Goal: Complete application form

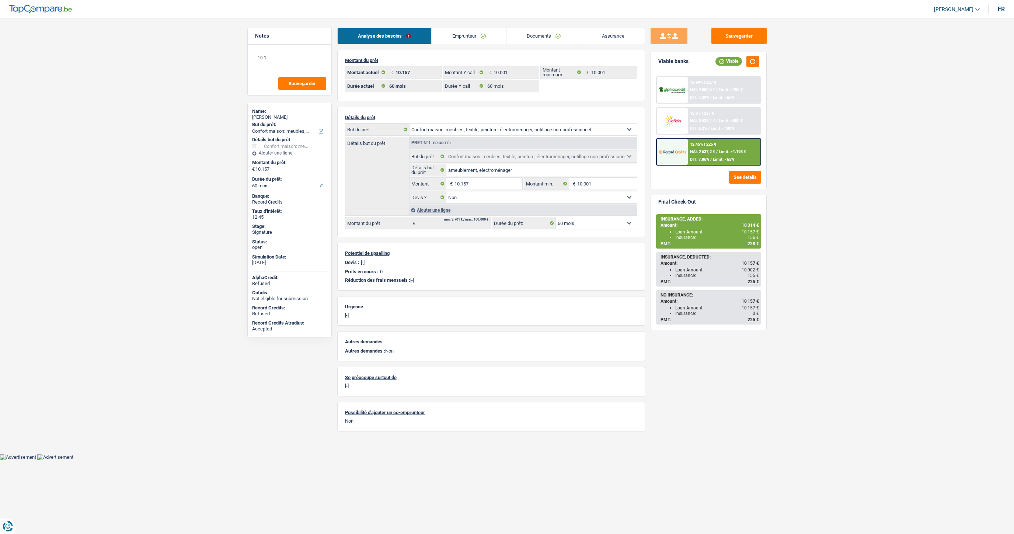
select select "household"
select select "60"
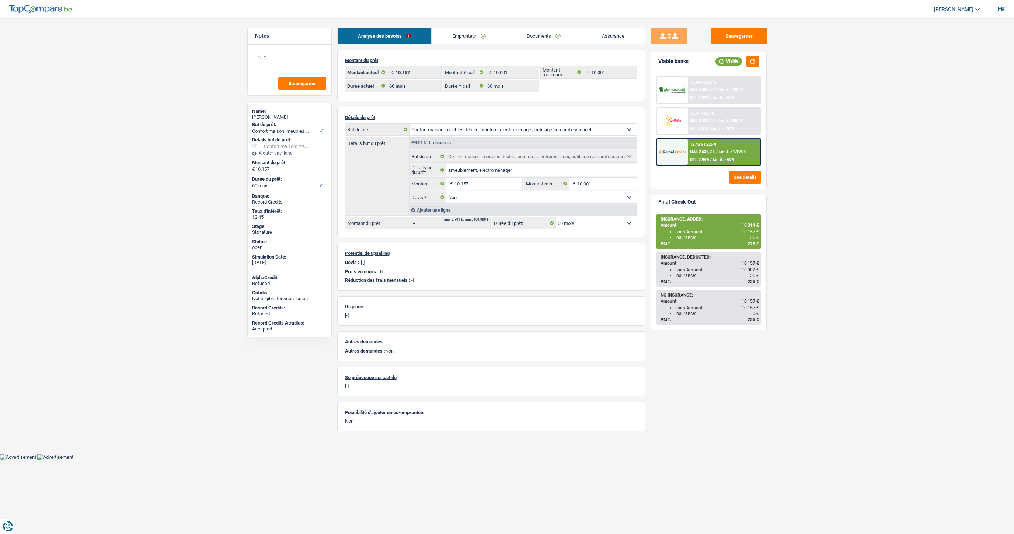
select select "household"
select select "false"
select select "60"
click at [529, 34] on link "Documents" at bounding box center [543, 36] width 75 height 16
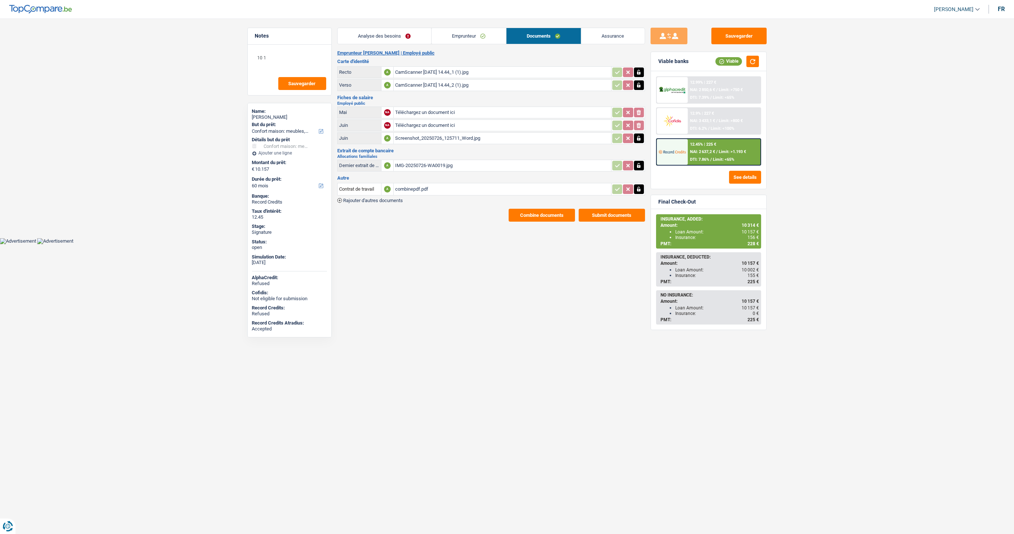
click at [384, 198] on span "Rajouter d'autres documents" at bounding box center [373, 200] width 60 height 5
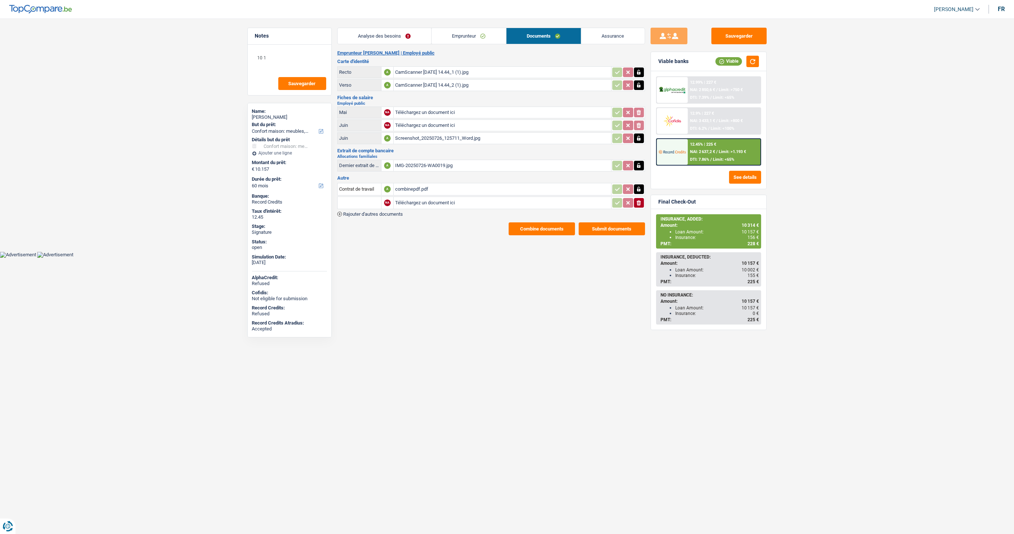
click at [407, 73] on div "CamScanner 05-09-2024 14.44_1 (1).jpg" at bounding box center [502, 72] width 214 height 11
click at [418, 84] on div "CamScanner 05-09-2024 14.44_2 (1).jpg" at bounding box center [502, 85] width 214 height 11
click at [538, 225] on button "Combine documents" at bounding box center [542, 228] width 66 height 13
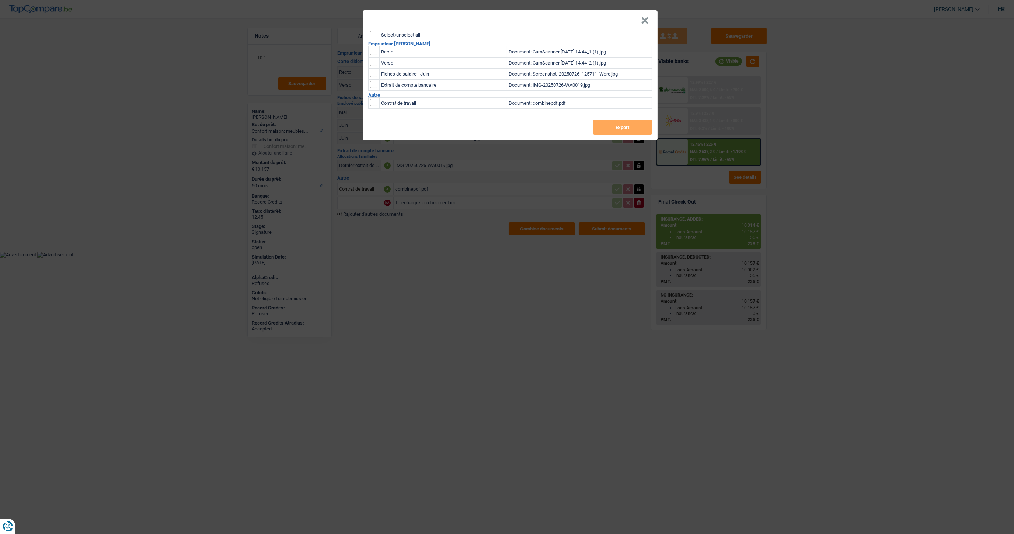
click at [377, 53] on input "checkbox" at bounding box center [373, 51] width 7 height 7
checkbox input "true"
click at [374, 55] on input "checkbox" at bounding box center [373, 51] width 7 height 7
checkbox input "true"
click at [620, 125] on button "Export" at bounding box center [622, 127] width 59 height 15
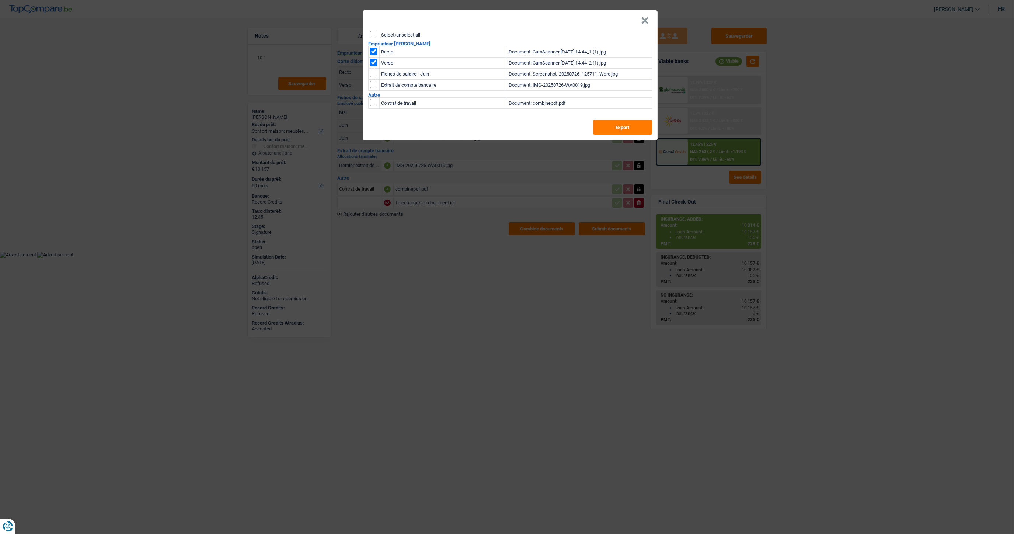
click at [643, 23] on button "×" at bounding box center [645, 20] width 8 height 7
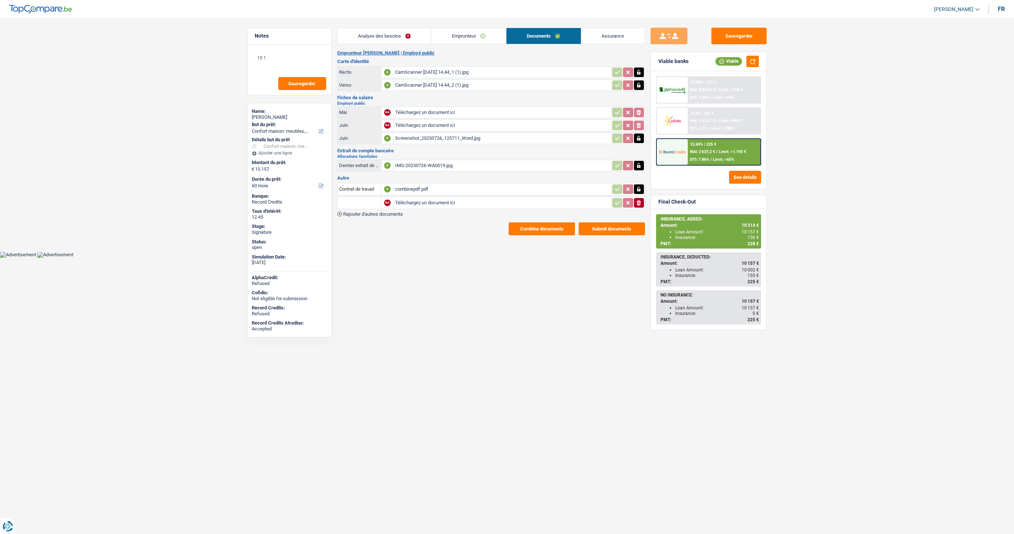
click at [456, 38] on link "Emprunteur" at bounding box center [469, 36] width 74 height 16
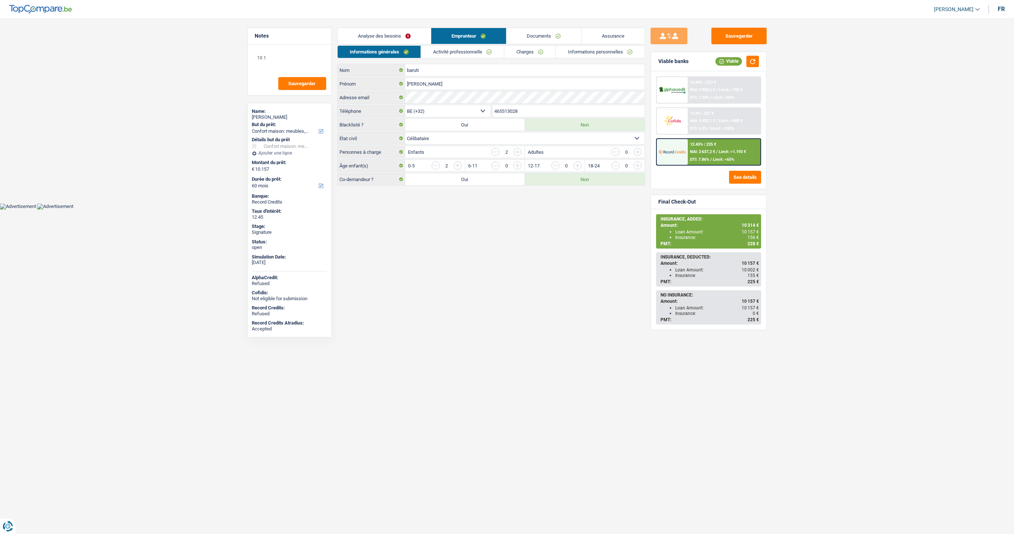
click at [448, 49] on link "Activité professionnelle" at bounding box center [462, 52] width 83 height 12
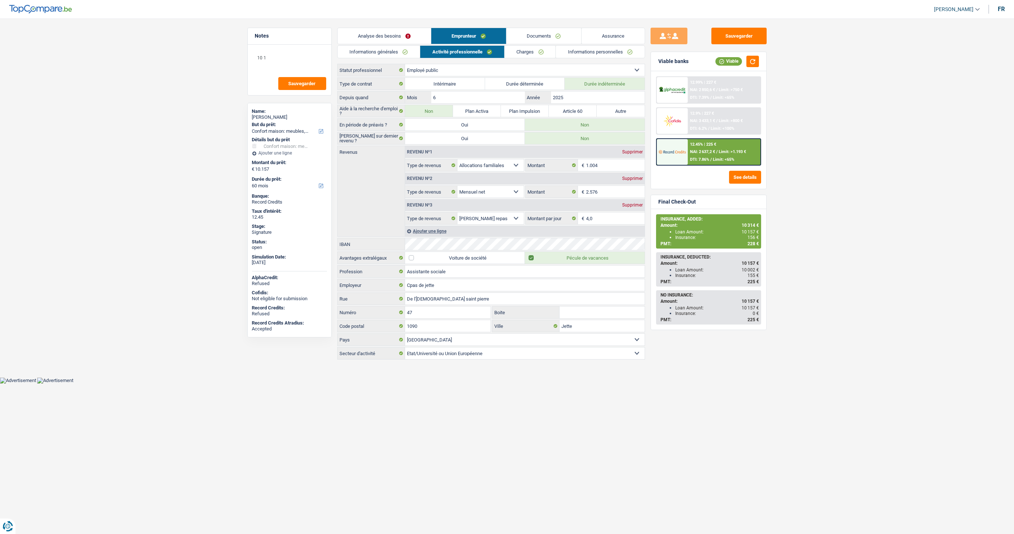
click at [526, 55] on link "Charges" at bounding box center [529, 52] width 51 height 12
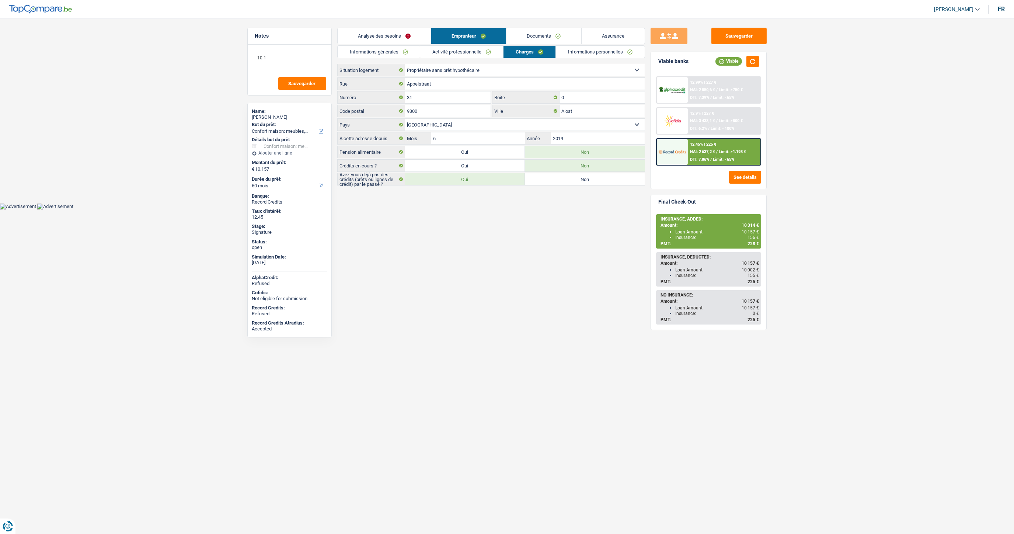
click at [582, 53] on link "Informations personnelles" at bounding box center [600, 52] width 89 height 12
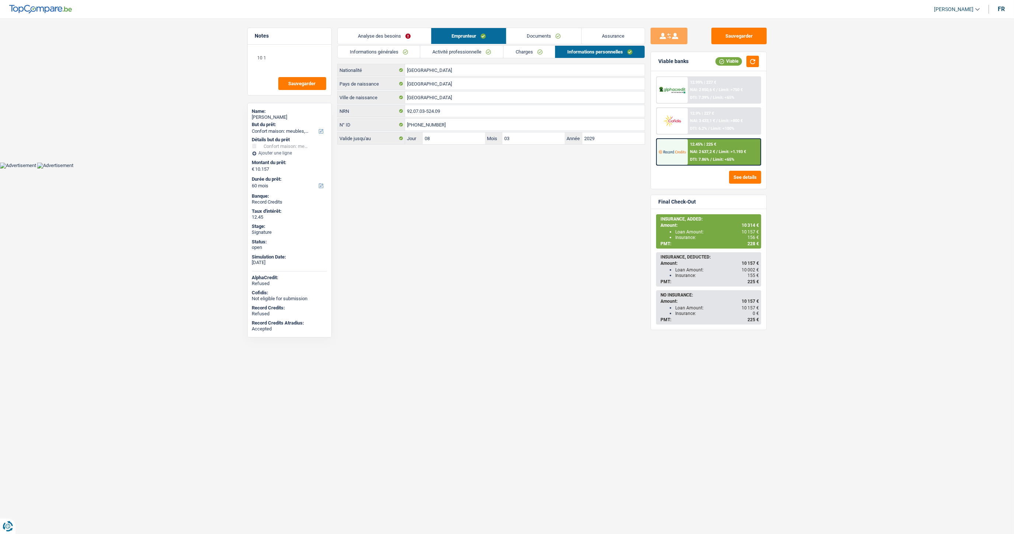
click at [534, 48] on link "Charges" at bounding box center [528, 52] width 51 height 12
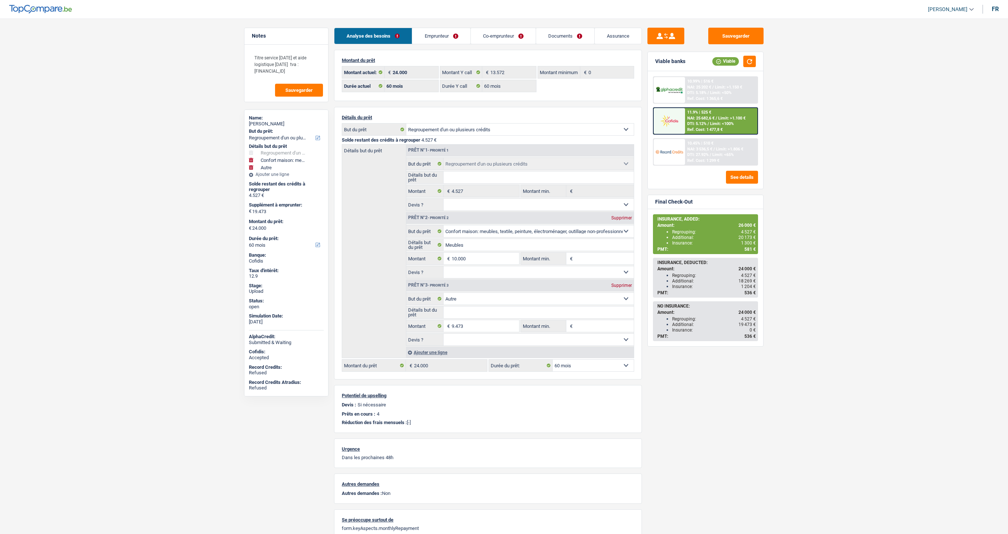
select select "refinancing"
select select "household"
select select "other"
select select "60"
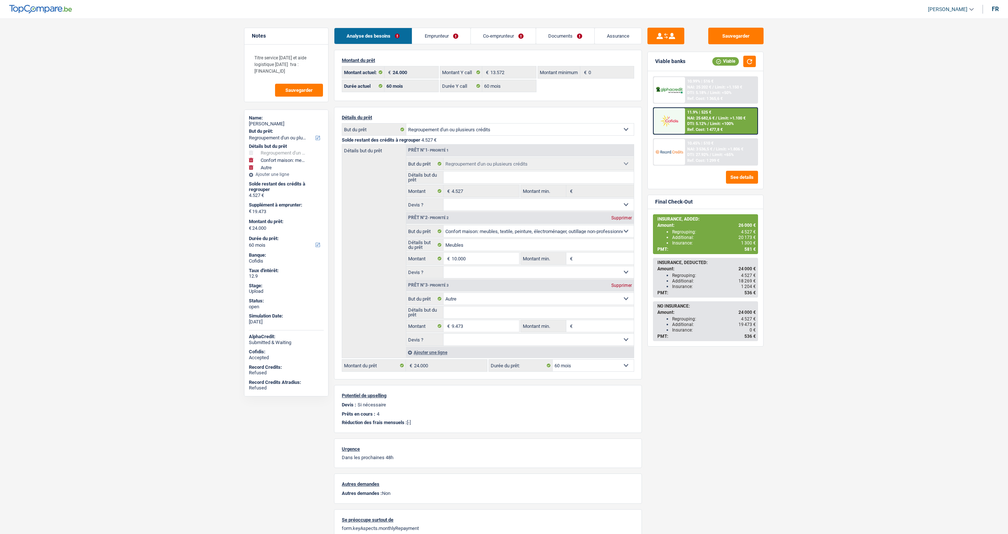
select select "60"
select select "refinancing"
select select "household"
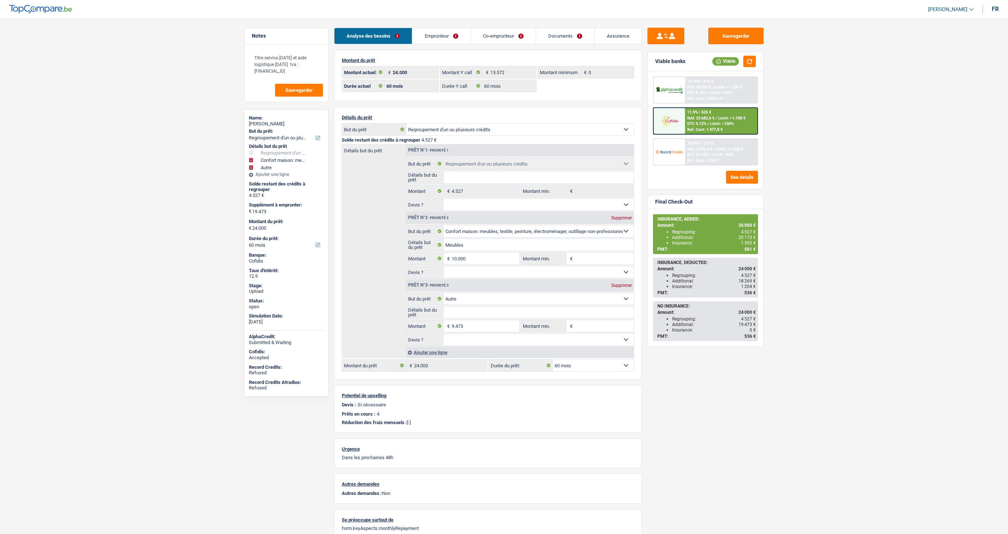
select select "other"
select select "60"
click at [433, 36] on link "Emprunteur" at bounding box center [441, 36] width 58 height 16
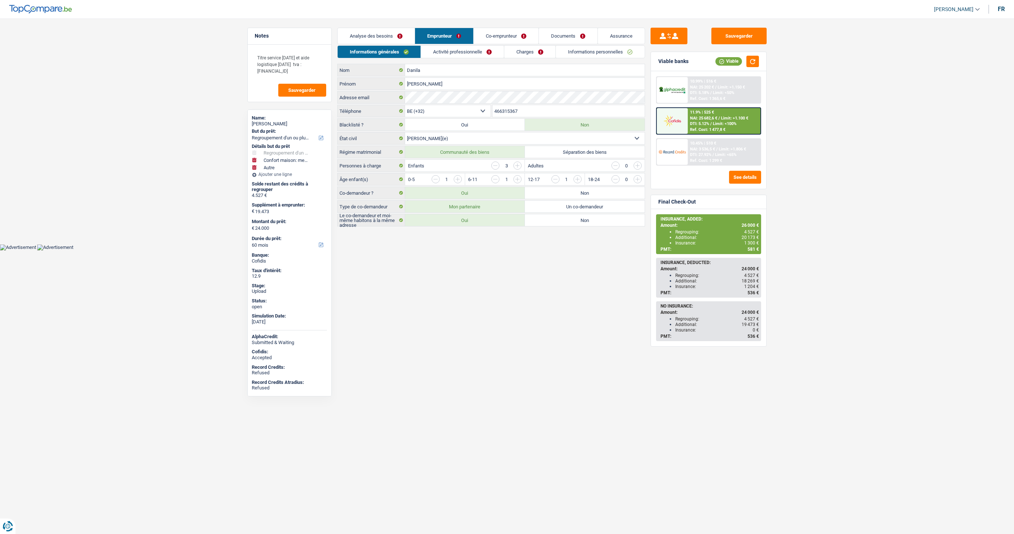
click at [594, 51] on link "Informations personnelles" at bounding box center [600, 52] width 89 height 12
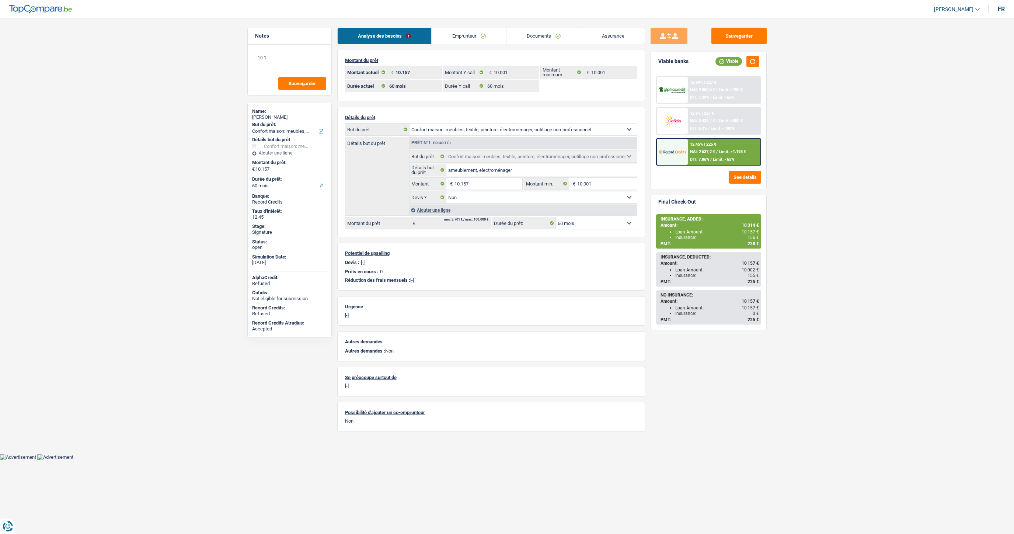
select select "household"
select select "60"
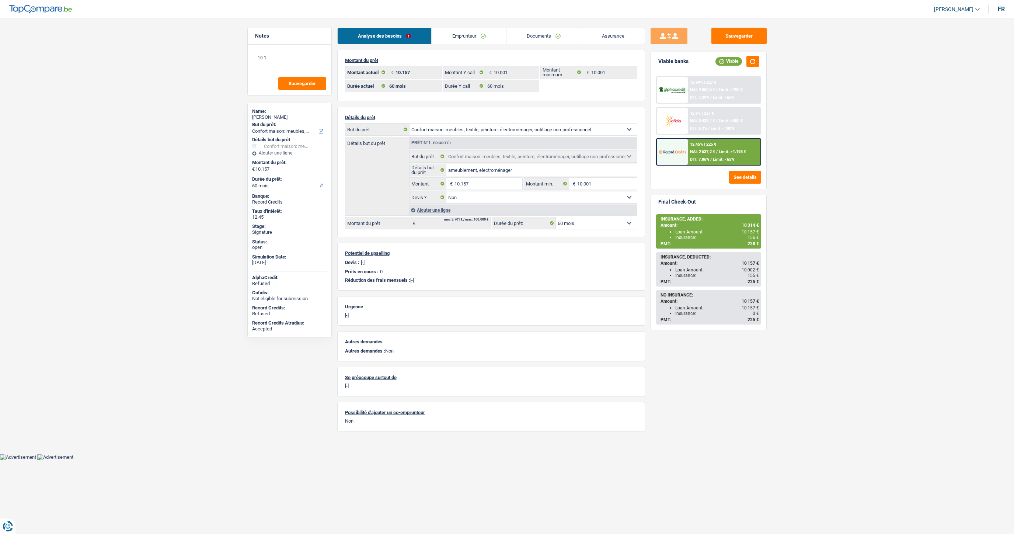
select select "household"
select select "false"
select select "60"
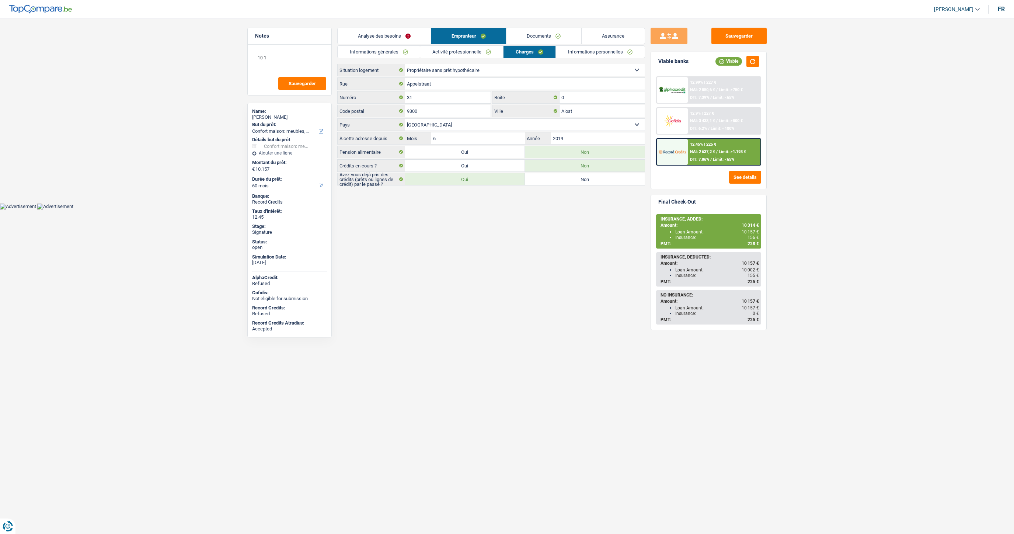
select select "household"
select select "60"
select select "ownerWithoutMortgage"
select select "BE"
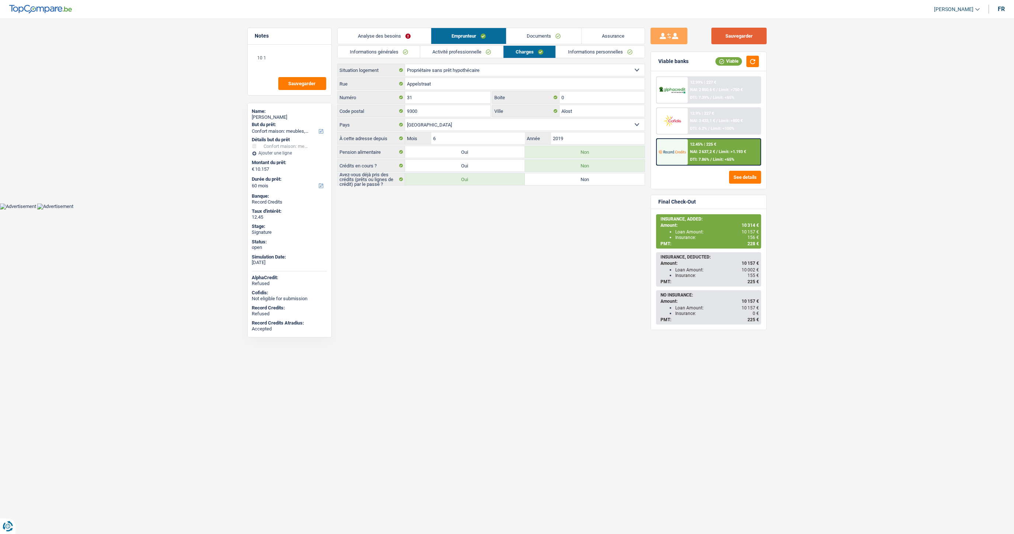
click at [747, 34] on button "Sauvegarder" at bounding box center [738, 36] width 55 height 17
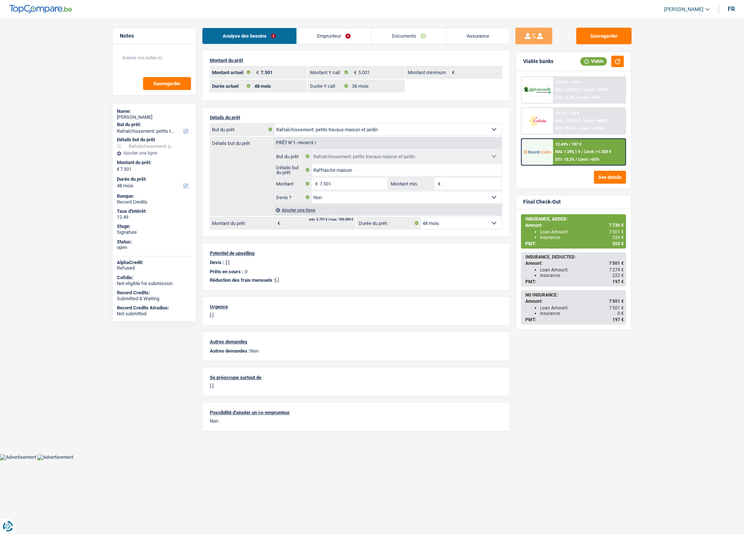
select select "houseOrGarden"
select select "48"
select select "36"
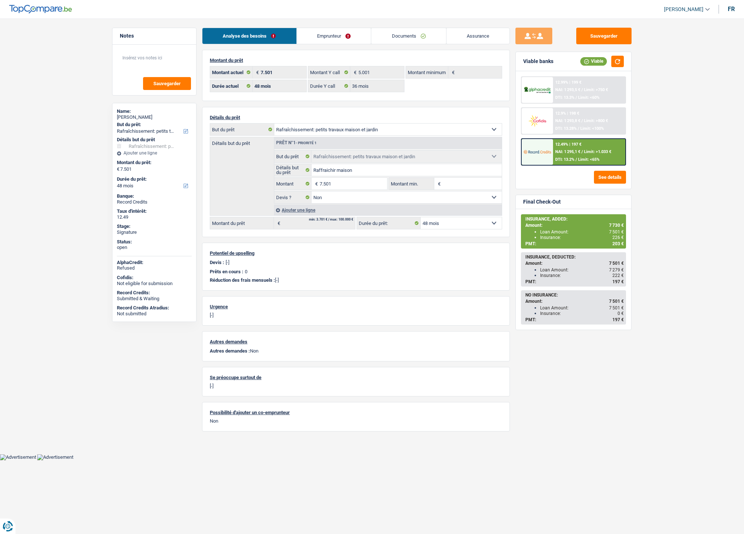
select select "houseOrGarden"
select select "false"
select select "48"
click at [402, 38] on link "Documents" at bounding box center [408, 36] width 75 height 16
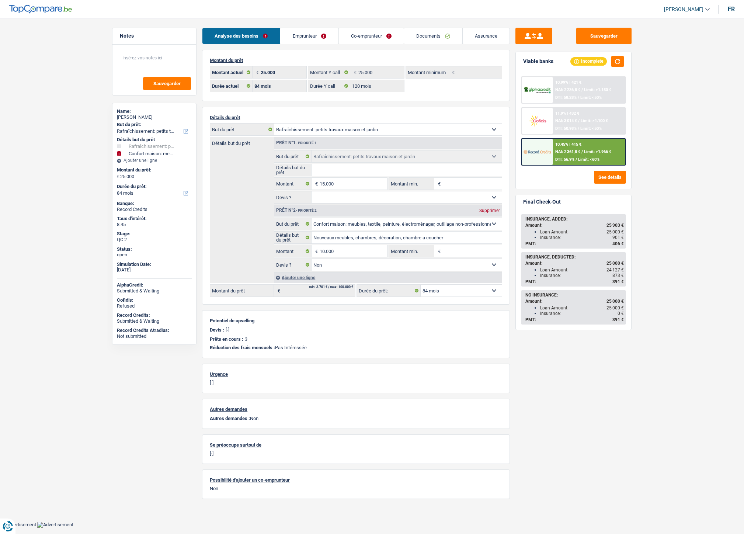
select select "houseOrGarden"
select select "household"
select select "84"
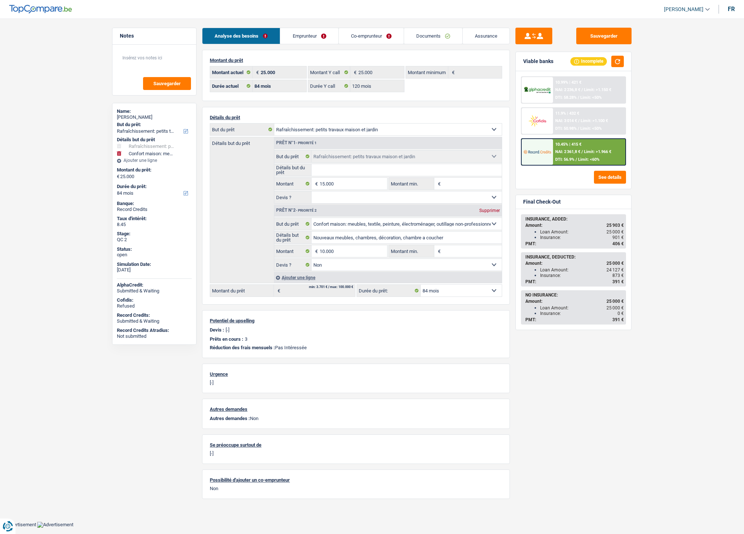
select select "120"
select select "houseOrGarden"
select select "household"
select select "false"
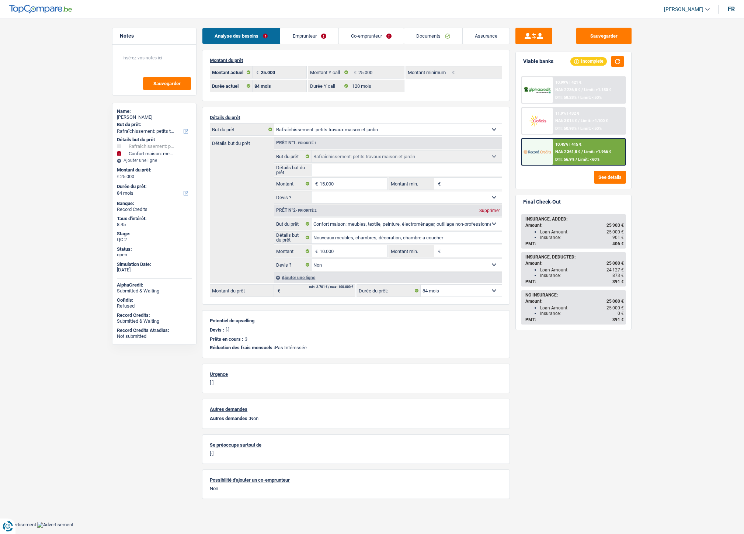
select select "84"
click at [437, 32] on link "Documents" at bounding box center [433, 36] width 58 height 16
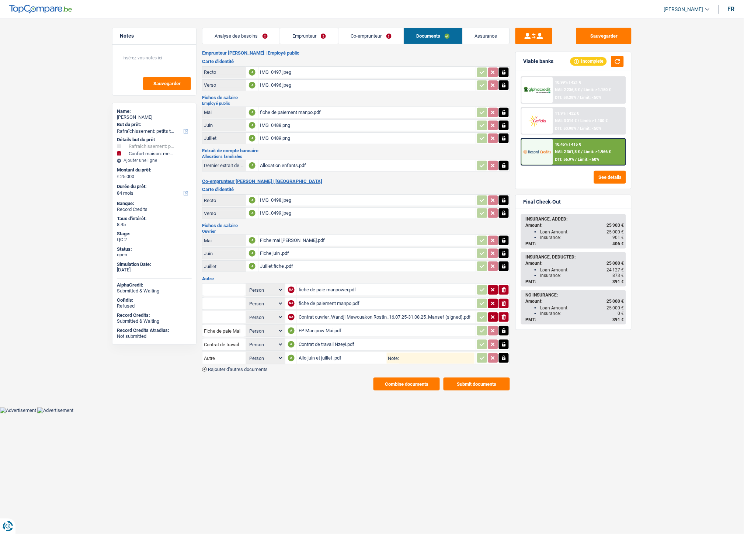
click at [412, 377] on button "Combine documents" at bounding box center [406, 383] width 66 height 13
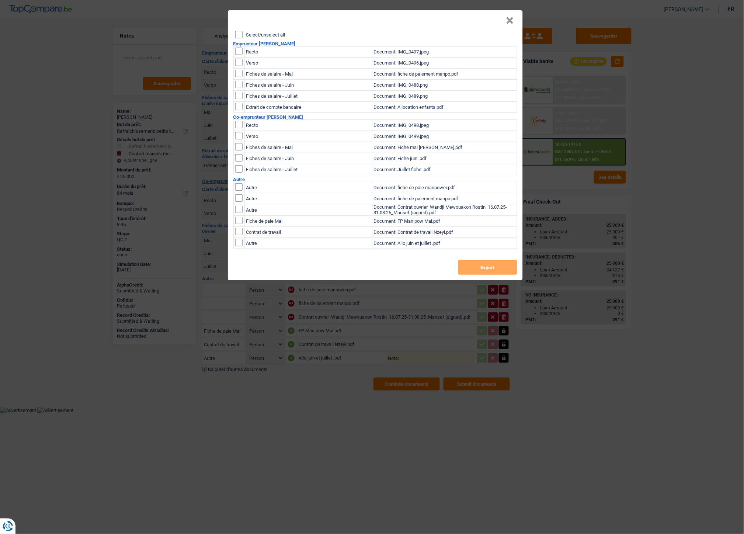
click at [240, 52] on input "checkbox" at bounding box center [238, 51] width 7 height 7
checkbox input "true"
click at [241, 55] on input "checkbox" at bounding box center [238, 51] width 7 height 7
checkbox input "true"
click at [489, 273] on button "Export" at bounding box center [487, 267] width 59 height 15
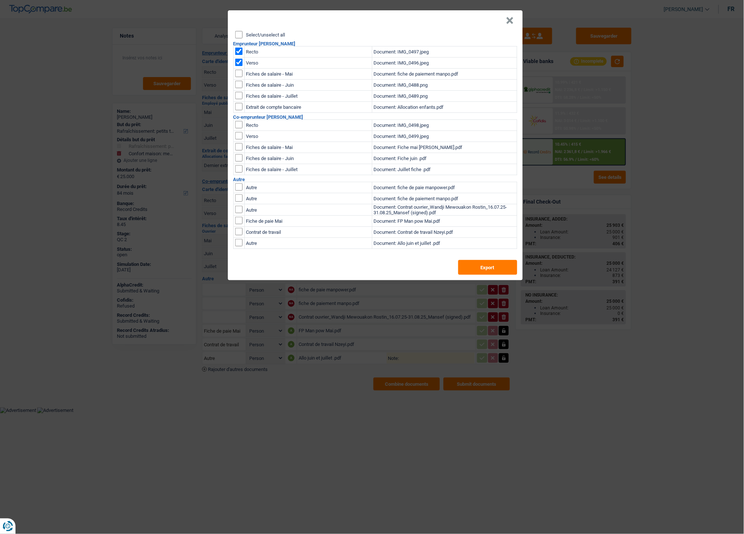
click at [240, 125] on input "checkbox" at bounding box center [238, 124] width 7 height 7
checkbox input "true"
drag, startPoint x: 237, startPoint y: 137, endPoint x: 242, endPoint y: 126, distance: 12.2
click at [237, 128] on input "checkbox" at bounding box center [238, 124] width 7 height 7
checkbox input "true"
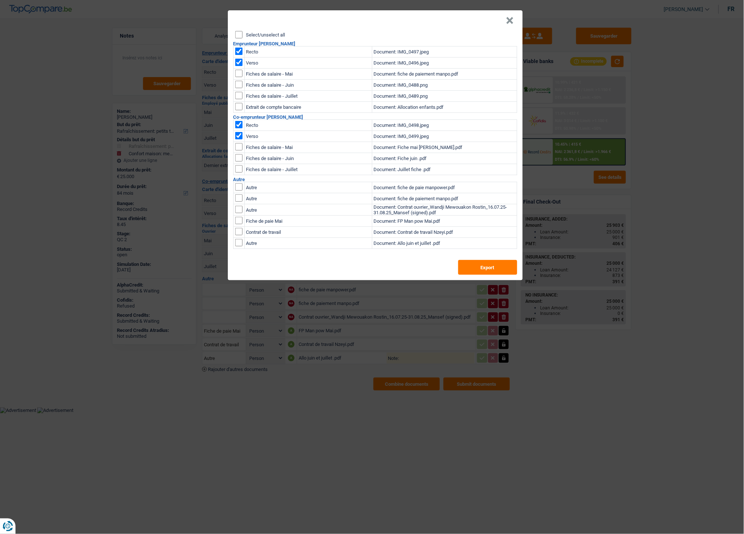
click at [238, 55] on input "checkbox" at bounding box center [238, 51] width 7 height 7
checkbox input "false"
click at [240, 50] on input "checkbox" at bounding box center [238, 51] width 7 height 7
checkbox input "false"
click at [471, 268] on button "Export" at bounding box center [487, 267] width 59 height 15
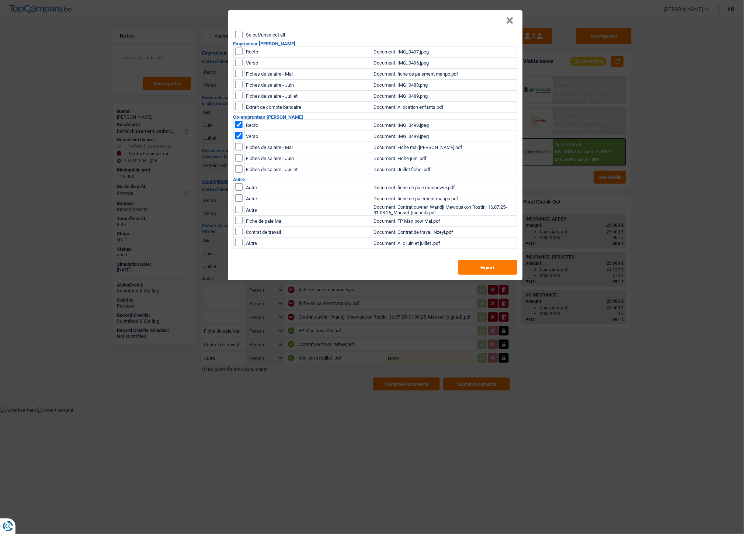
click at [515, 17] on header "×" at bounding box center [375, 20] width 295 height 21
click at [507, 20] on button "×" at bounding box center [510, 20] width 8 height 7
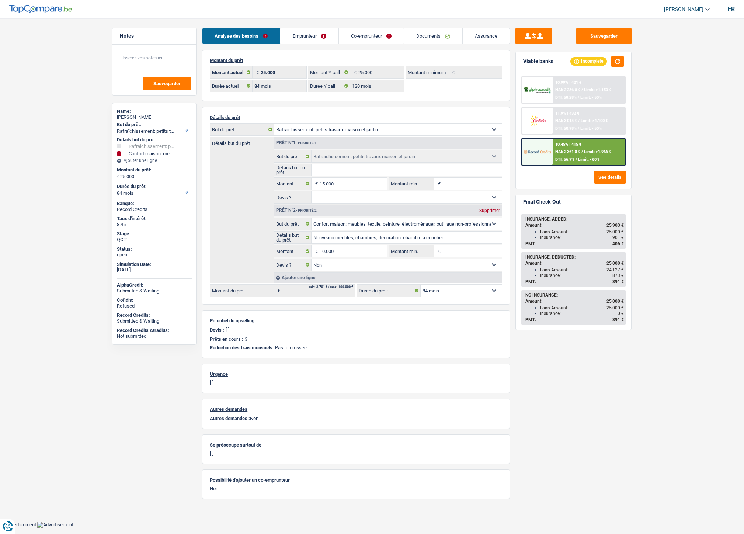
select select "houseOrGarden"
select select "household"
select select "84"
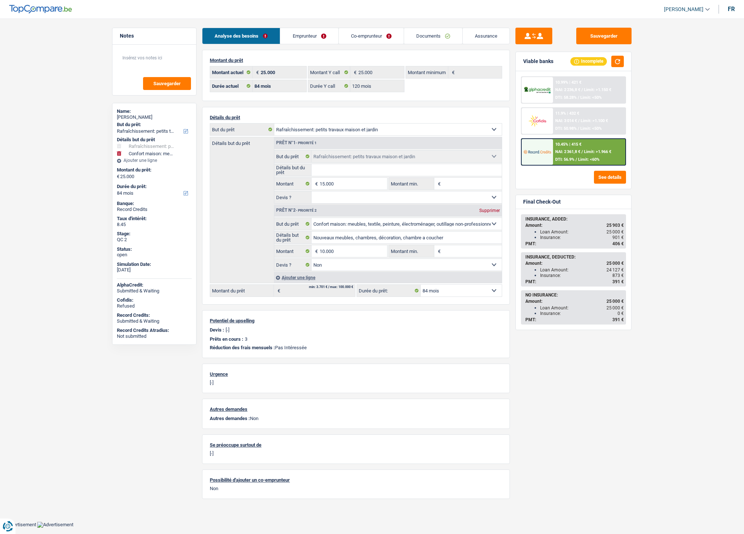
select select "120"
select select "houseOrGarden"
select select "household"
select select "false"
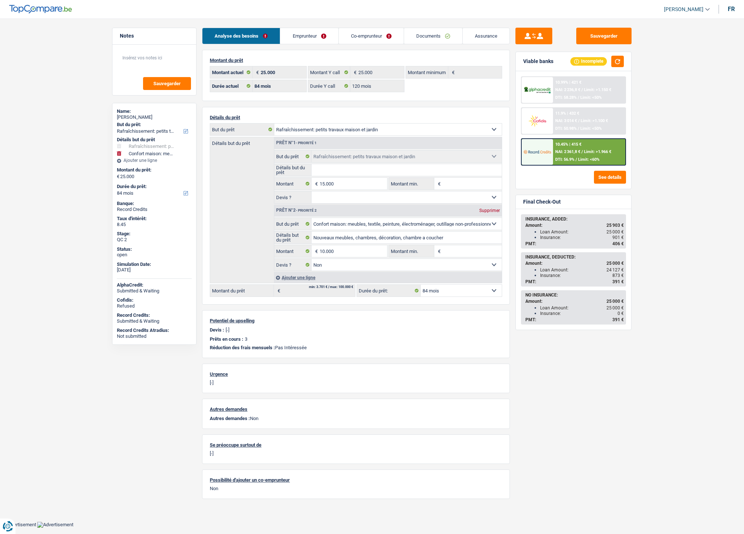
select select "84"
click at [427, 32] on link "Documents" at bounding box center [433, 36] width 58 height 16
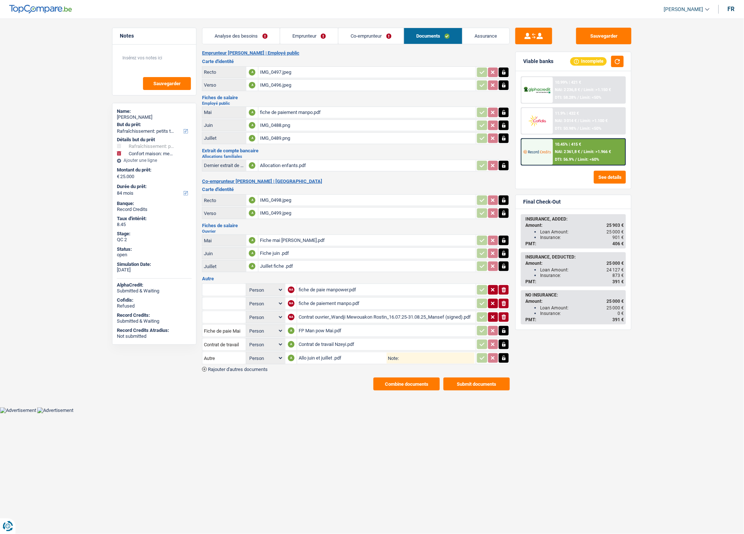
click at [268, 367] on span "Rajouter d'autres documents" at bounding box center [238, 369] width 60 height 5
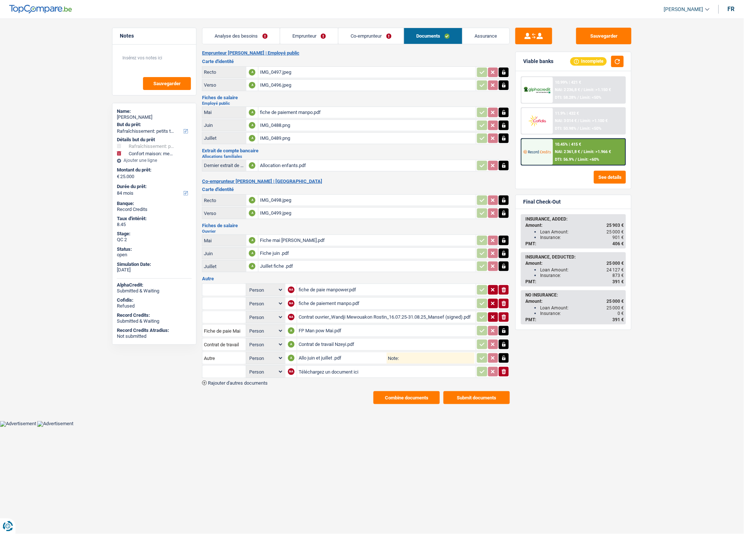
click at [310, 367] on input "Téléchargez un document ici" at bounding box center [386, 371] width 176 height 11
type input "C:\fakepath\processed-B30E3353-C87A-4116-B826-0E7C0B254613.jpeg"
click at [219, 366] on input "text" at bounding box center [224, 372] width 41 height 12
click at [229, 381] on li "Carte bancaire" at bounding box center [244, 385] width 76 height 9
type input "Carte bancaire"
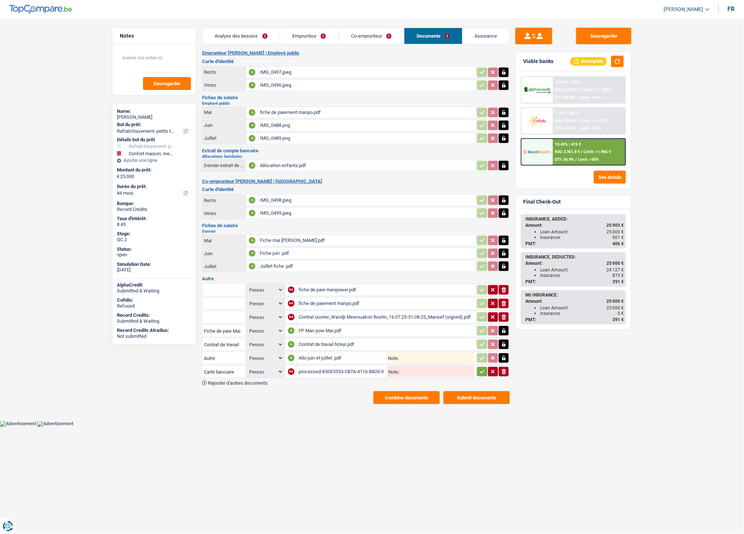
click at [484, 368] on icon "button" at bounding box center [482, 371] width 6 height 7
drag, startPoint x: 597, startPoint y: 42, endPoint x: 598, endPoint y: 38, distance: 3.8
click at [598, 41] on button "Sauvegarder" at bounding box center [603, 36] width 55 height 17
click at [618, 32] on button "Sauvegarder" at bounding box center [603, 36] width 55 height 17
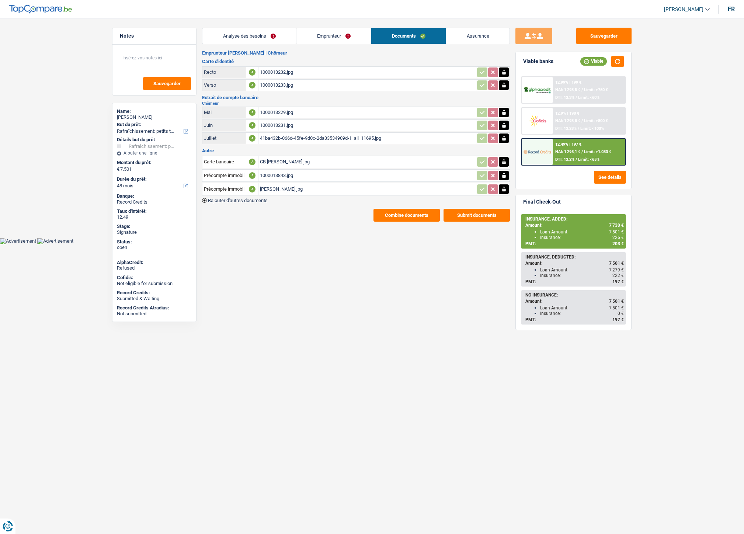
select select "houseOrGarden"
select select "48"
click at [317, 35] on link "Emprunteur" at bounding box center [333, 36] width 74 height 16
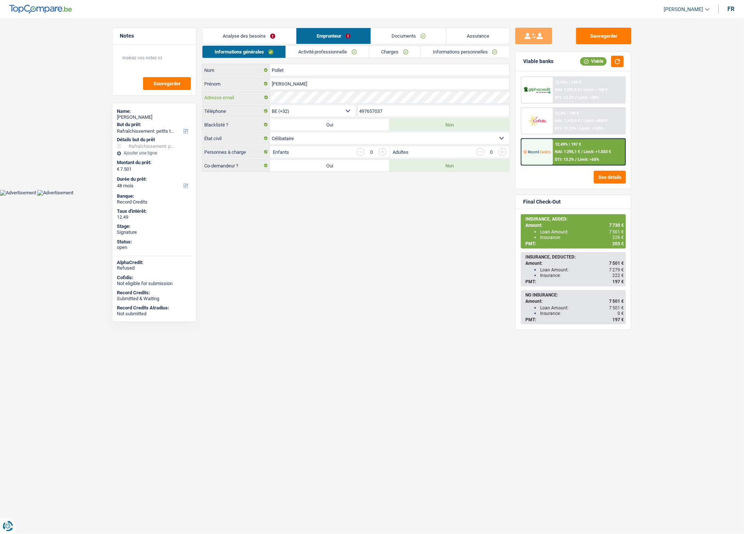
click at [262, 99] on div "Adresse email" at bounding box center [355, 97] width 307 height 12
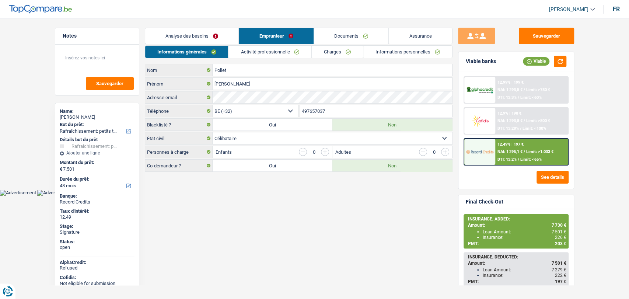
click at [339, 32] on link "Documents" at bounding box center [351, 36] width 75 height 16
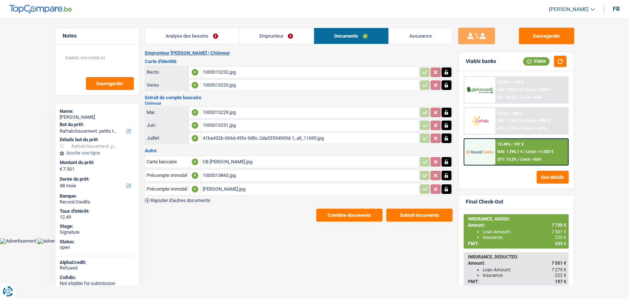
click at [214, 109] on div "1000013229.jpg" at bounding box center [310, 112] width 214 height 11
click at [220, 123] on div "1000013231.jpg" at bounding box center [310, 125] width 214 height 11
click at [291, 133] on div "41ba432b-066d-45fe-9d0c-2da33534909d-1_all_11695.jpg" at bounding box center [310, 138] width 214 height 11
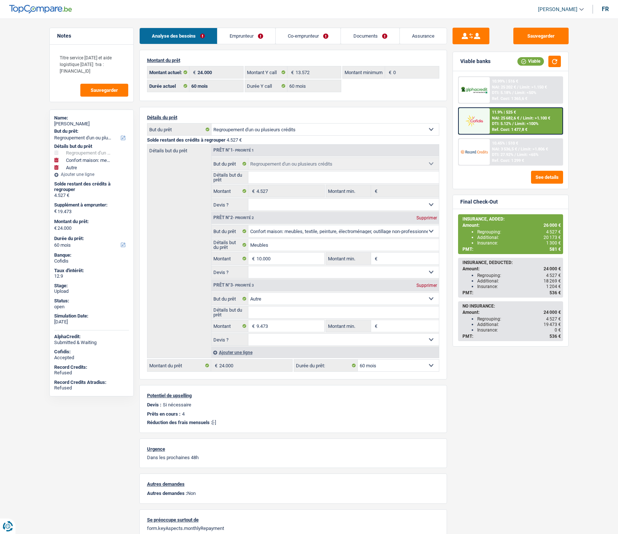
select select "refinancing"
select select "household"
select select "other"
select select "60"
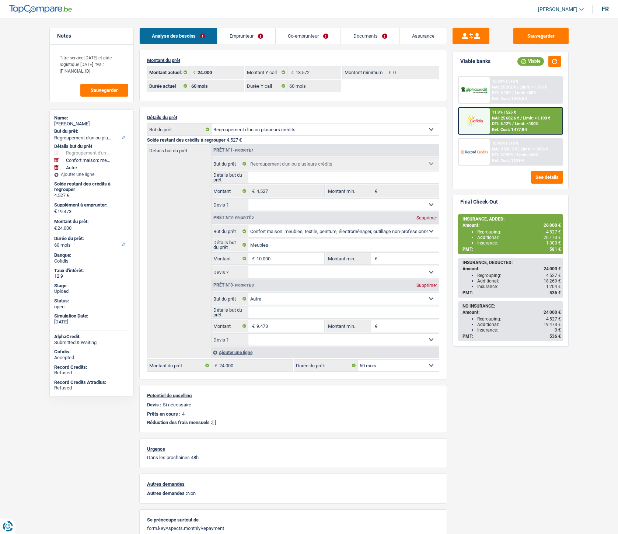
select select "60"
select select "refinancing"
select select "household"
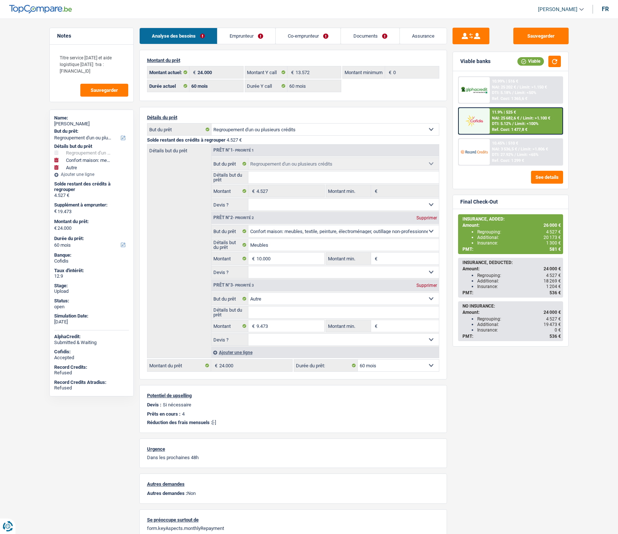
select select "other"
select select "60"
click at [370, 37] on link "Documents" at bounding box center [370, 36] width 58 height 16
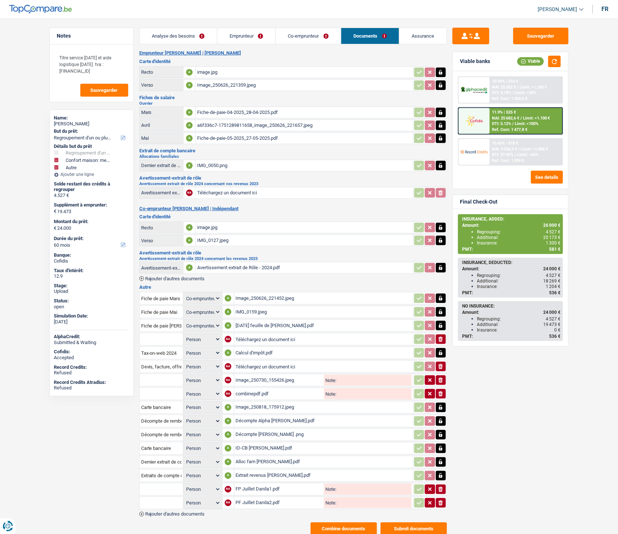
click at [185, 41] on link "Analyse des besoins" at bounding box center [178, 36] width 77 height 16
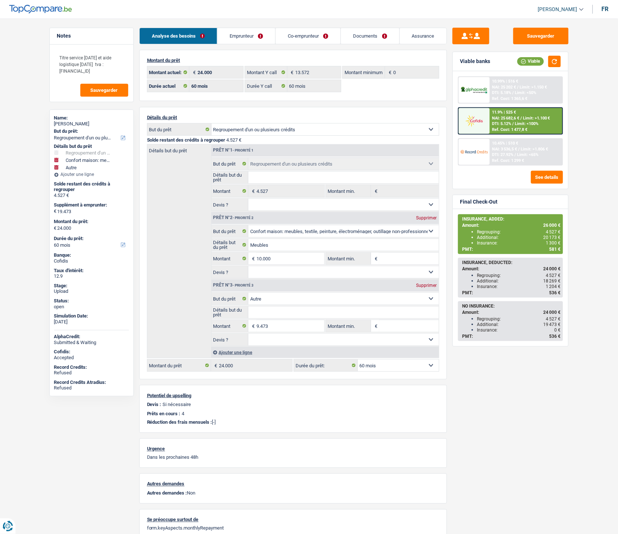
click at [247, 38] on link "Emprunteur" at bounding box center [246, 36] width 58 height 16
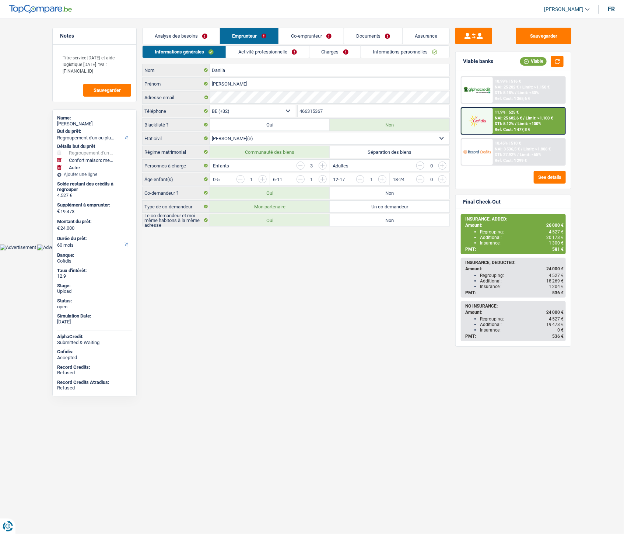
click at [375, 49] on link "Informations personnelles" at bounding box center [405, 52] width 89 height 12
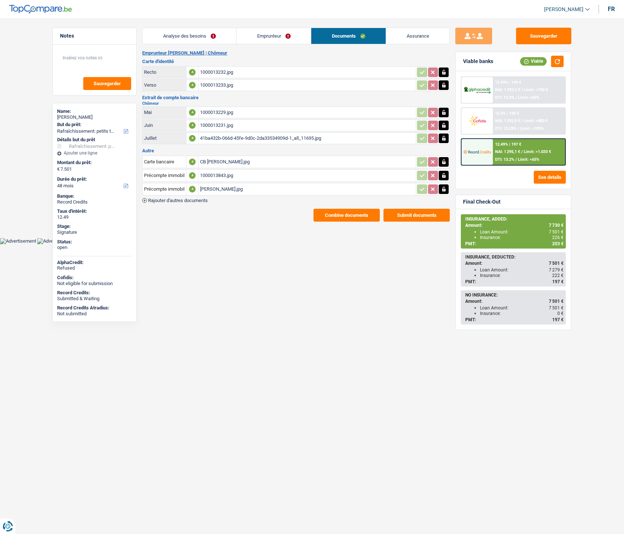
select select "houseOrGarden"
select select "48"
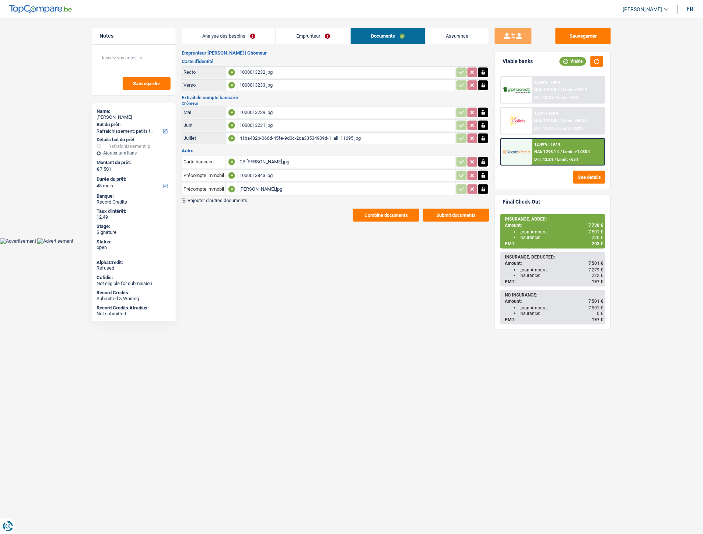
drag, startPoint x: 289, startPoint y: 224, endPoint x: 250, endPoint y: 198, distance: 46.9
click at [289, 224] on main "Notes Sauvegarder Name: [PERSON_NAME] But du prêt: Confort maison: meubles, tex…" at bounding box center [351, 124] width 703 height 227
click at [232, 200] on div "Emprunteur [PERSON_NAME] | Chômeur Carte d'identité Recto A 1000013232.jpg Vers…" at bounding box center [336, 135] width 308 height 171
click at [231, 198] on span "Rajouter d'autres documents" at bounding box center [218, 200] width 60 height 5
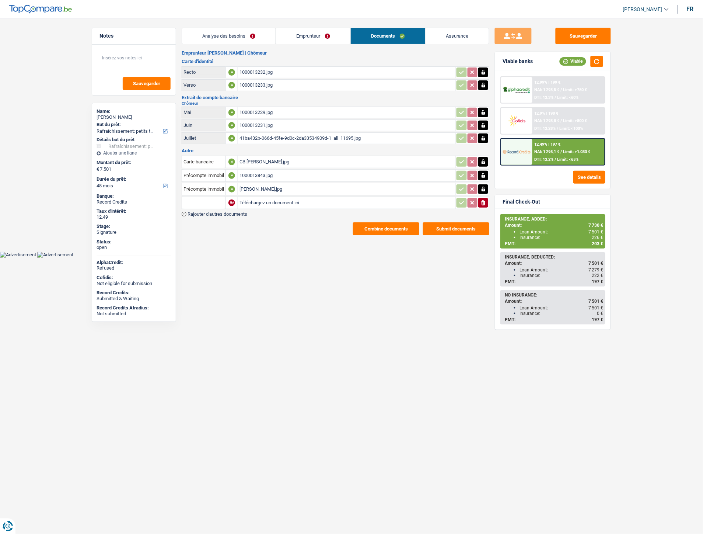
click at [257, 198] on input "Téléchargez un document ici" at bounding box center [347, 202] width 214 height 11
type input "C:\fakepath\Extrait Pollet.pdf"
click at [211, 197] on input "text" at bounding box center [204, 203] width 41 height 12
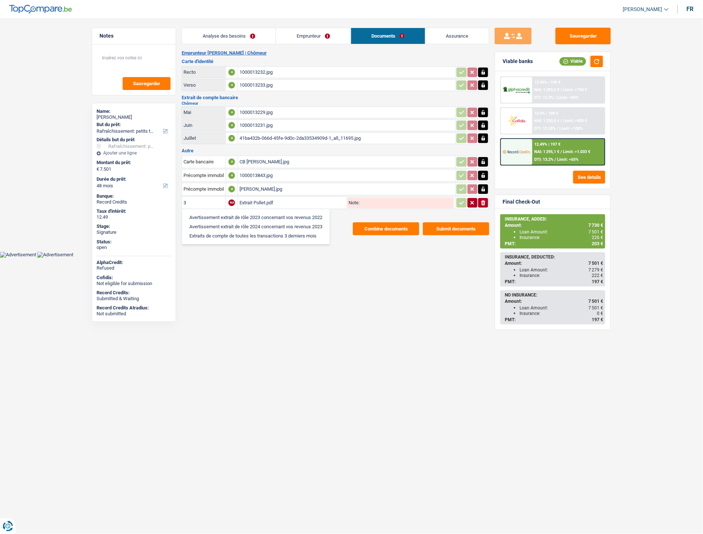
click at [234, 233] on li "Extraits de compte de toutes les transactions 3 derniers mois" at bounding box center [256, 235] width 140 height 9
type input "Extraits de compte de toutes les transactions 3 derniers mois"
click at [463, 201] on icon "button" at bounding box center [462, 202] width 6 height 7
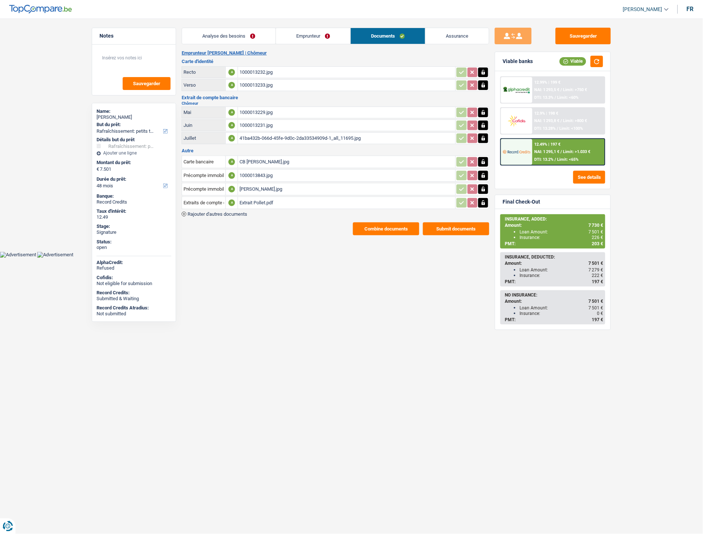
click at [231, 212] on span "Rajouter d'autres documents" at bounding box center [218, 214] width 60 height 5
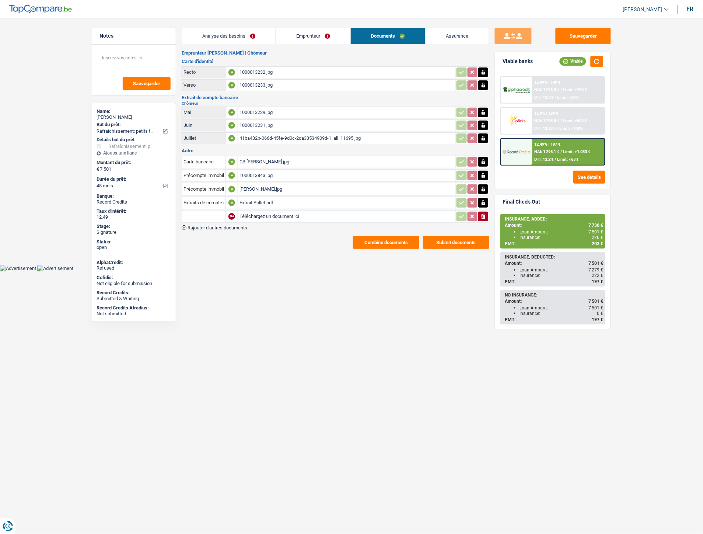
click at [267, 211] on input "Téléchargez un document ici" at bounding box center [347, 216] width 214 height 11
type input "C:\fakepath\ID-CB Pollet.pdf"
click at [211, 217] on input "text" at bounding box center [204, 216] width 41 height 12
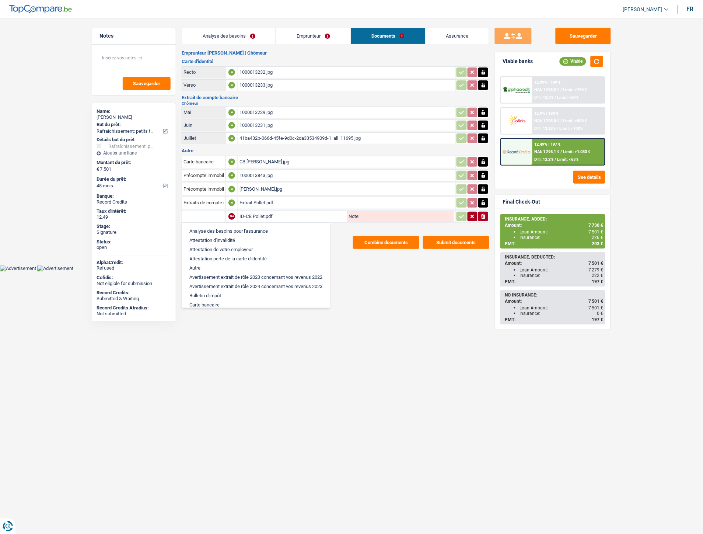
type input "Carte bancaire"
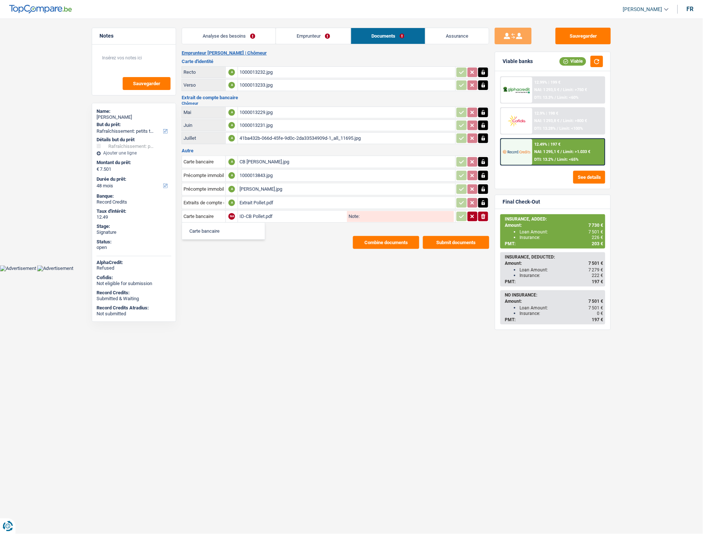
click at [295, 255] on main "Notes Sauvegarder Name: Frédéric Pollet But du prêt: Confort maison: meubles, t…" at bounding box center [351, 138] width 703 height 254
click at [569, 31] on button "Sauvegarder" at bounding box center [583, 36] width 55 height 17
click at [401, 241] on button "Combine documents" at bounding box center [386, 242] width 66 height 13
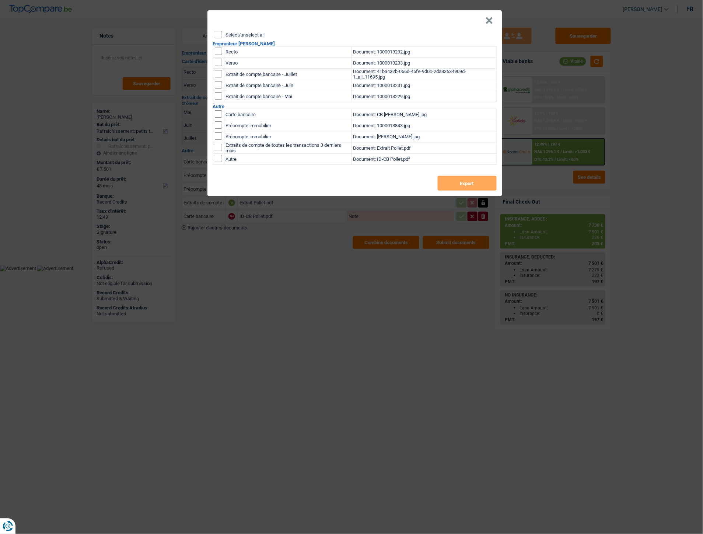
click at [216, 33] on input "Select/unselect all" at bounding box center [218, 34] width 7 height 7
checkbox input "true"
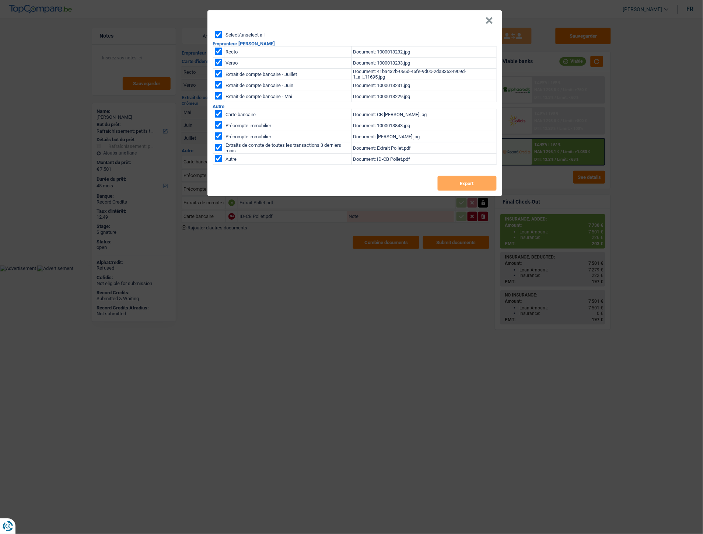
checkbox input "true"
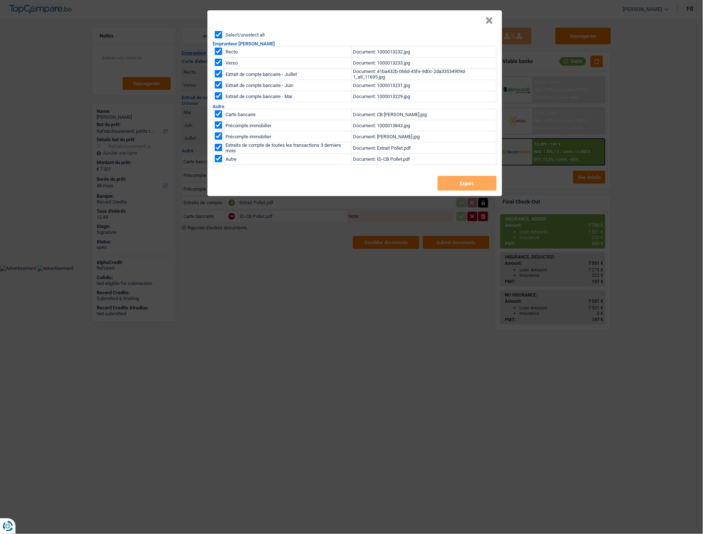
checkbox input "true"
click at [460, 179] on button "Export" at bounding box center [467, 183] width 59 height 15
drag, startPoint x: 490, startPoint y: 16, endPoint x: 496, endPoint y: 19, distance: 5.9
click at [490, 17] on button "×" at bounding box center [490, 20] width 8 height 7
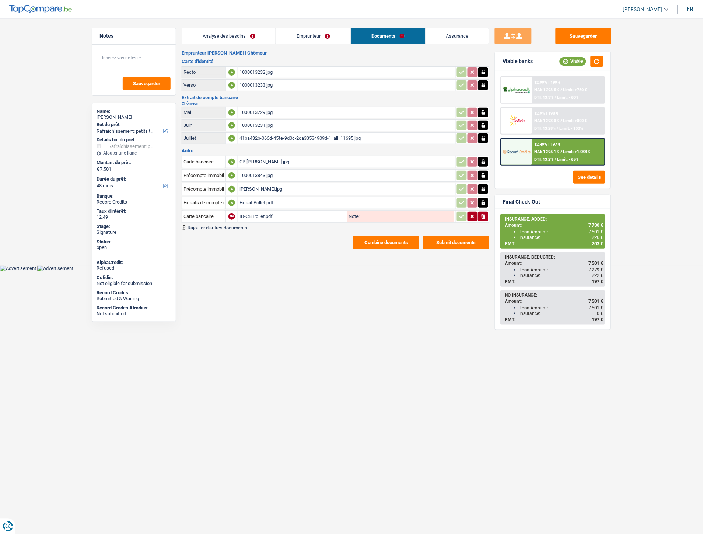
click at [237, 38] on link "Analyse des besoins" at bounding box center [229, 36] width 94 height 16
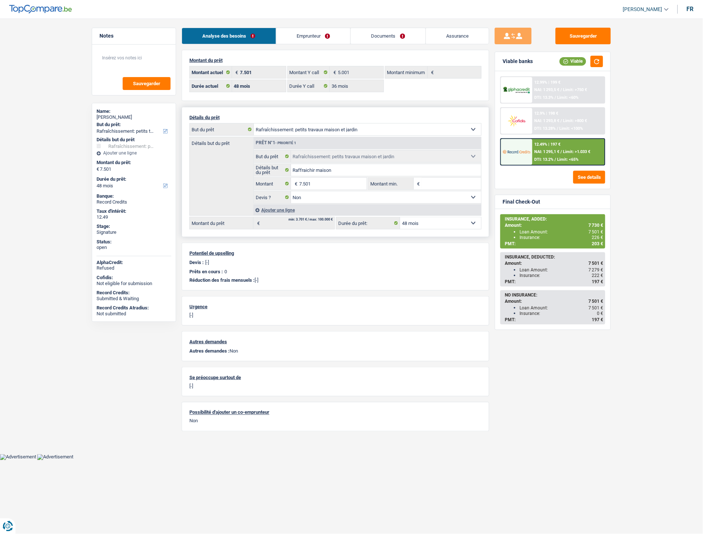
click at [286, 210] on div "Ajouter une ligne" at bounding box center [368, 210] width 228 height 11
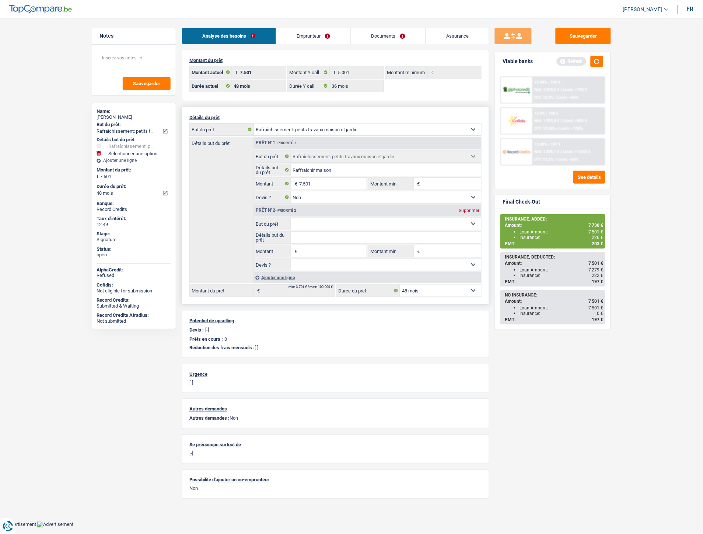
click at [295, 251] on span "€" at bounding box center [295, 251] width 8 height 12
click at [298, 251] on span "€" at bounding box center [295, 251] width 8 height 12
click at [305, 249] on input "Montant" at bounding box center [332, 251] width 67 height 12
type input "226"
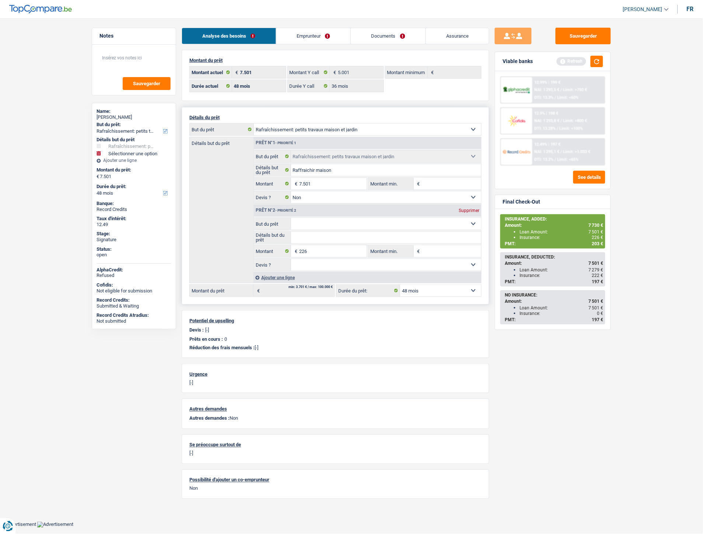
type input "7.727"
click at [311, 226] on select "Confort maison: meubles, textile, peinture, électroménager, outillage non-profe…" at bounding box center [386, 224] width 191 height 12
select select "insurance"
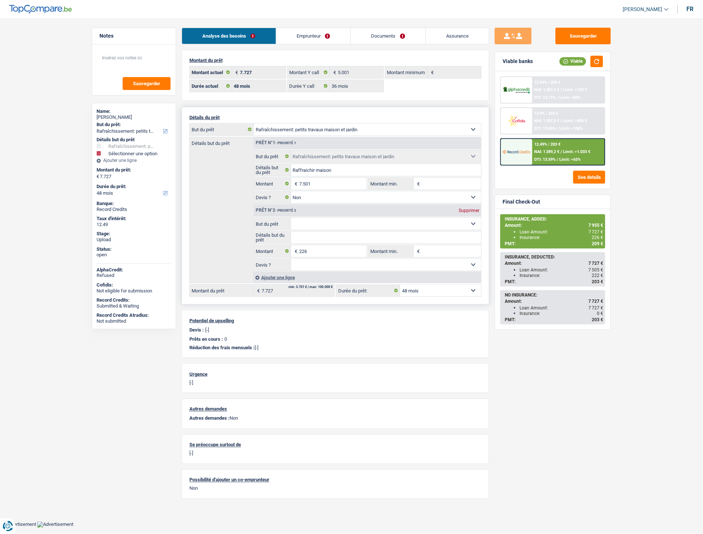
click at [291, 219] on select "Confort maison: meubles, textile, peinture, électroménager, outillage non-profe…" at bounding box center [386, 224] width 191 height 12
type input "0"
select select "insurance"
click at [333, 269] on select "Oui Non Non répondu Sélectionner une option" at bounding box center [386, 265] width 191 height 12
click at [603, 404] on div "Sauvegarder Viable banks Refresh 12.99% | 205 € NAI: 1 287,5 € / Limit: >750 € …" at bounding box center [552, 274] width 127 height 492
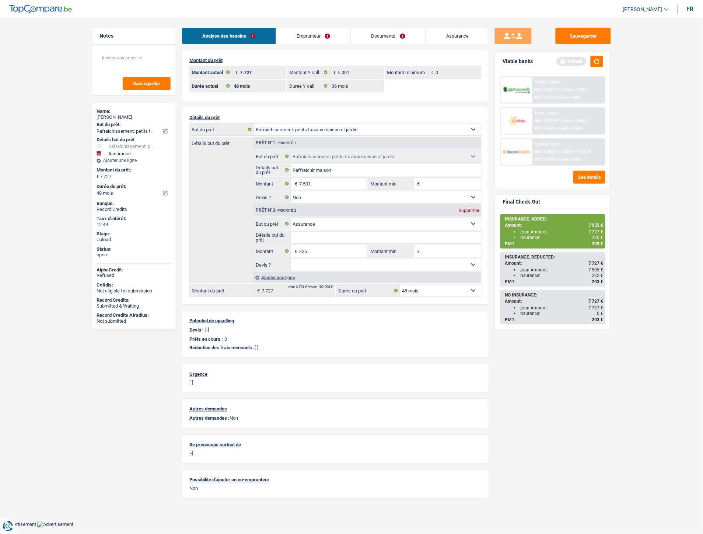
click at [518, 339] on div "Sauvegarder Viable banks Refresh 12.99% | 205 € NAI: 1 287,5 € / Limit: >750 € …" at bounding box center [552, 274] width 127 height 492
click at [600, 64] on button "button" at bounding box center [597, 61] width 13 height 11
click at [317, 254] on input "226" at bounding box center [332, 251] width 67 height 12
type input "225"
type input "7.726"
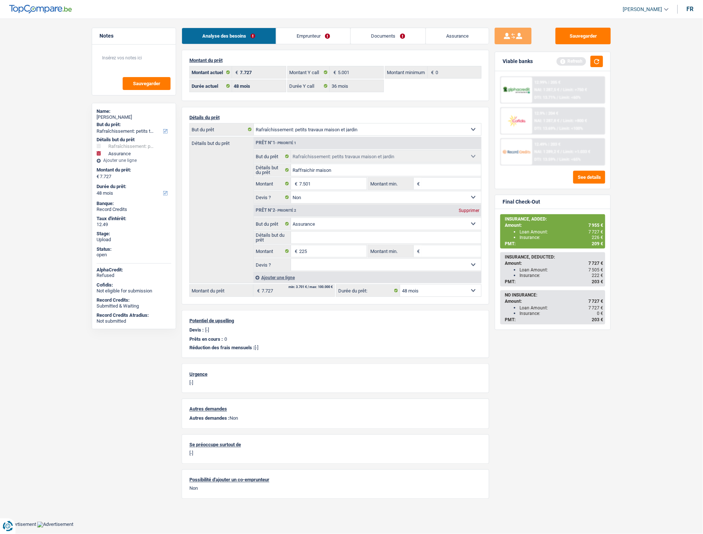
type input "7.726"
click at [536, 380] on div "Sauvegarder Viable banks Refresh 12.99% | 205 € NAI: 1 287,5 € / Limit: >750 € …" at bounding box center [552, 274] width 127 height 492
click at [429, 292] on select "12 mois 18 mois 24 mois 30 mois 36 mois 42 mois 48 mois Sélectionner une option" at bounding box center [440, 290] width 81 height 12
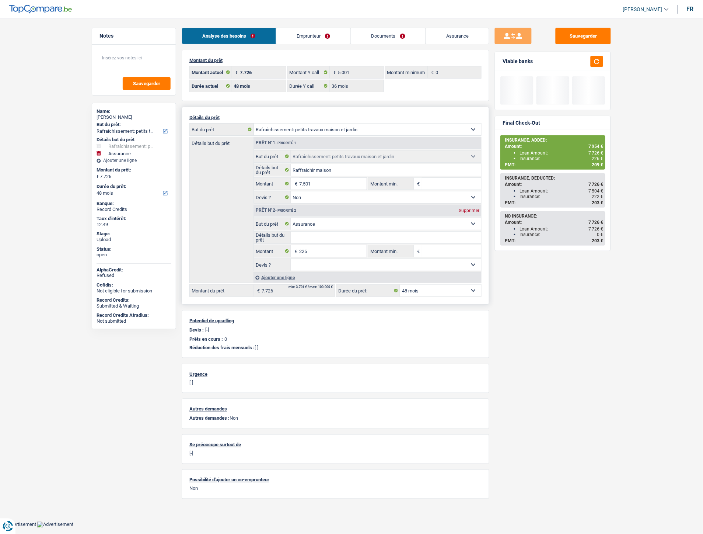
click at [400, 286] on select "12 mois 18 mois 24 mois 30 mois 36 mois 42 mois 48 mois Sélectionner une option" at bounding box center [440, 290] width 81 height 12
click at [564, 371] on div "Sauvegarder Viable banks Final Check-Out INSURANCE, ADDED: Amount: 7 954 € Loan…" at bounding box center [552, 274] width 127 height 492
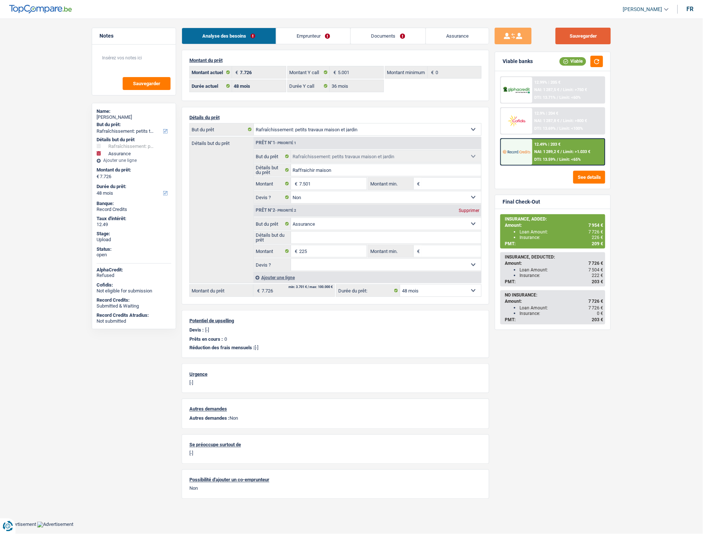
click at [586, 35] on button "Sauvegarder" at bounding box center [583, 36] width 55 height 17
click at [318, 251] on input "225" at bounding box center [332, 251] width 67 height 12
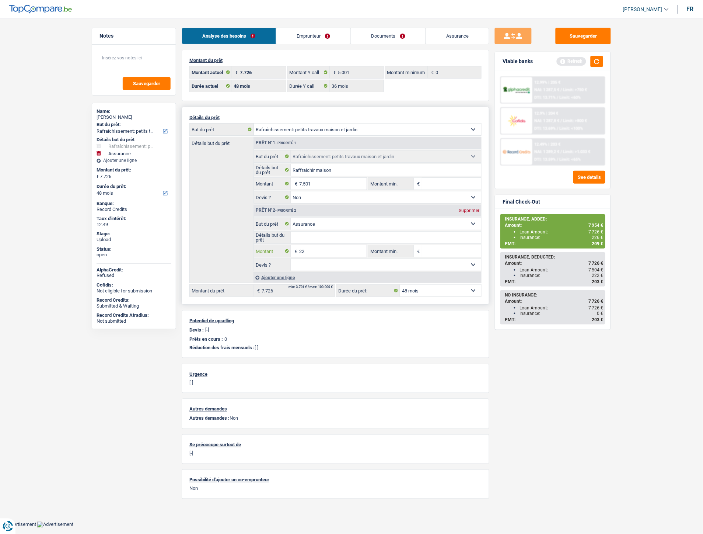
type input "225"
click at [532, 348] on div "Sauvegarder Viable banks Refresh 12.99% | 205 € NAI: 1 287,5 € / Limit: >750 € …" at bounding box center [552, 274] width 127 height 492
click at [594, 35] on button "Sauvegarder" at bounding box center [583, 36] width 55 height 17
click at [624, 128] on main "Notes Sauvegarder Name: Frédéric Pollet But du prêt: Confort maison: meubles, t…" at bounding box center [351, 266] width 703 height 510
click at [598, 62] on button "button" at bounding box center [597, 61] width 13 height 11
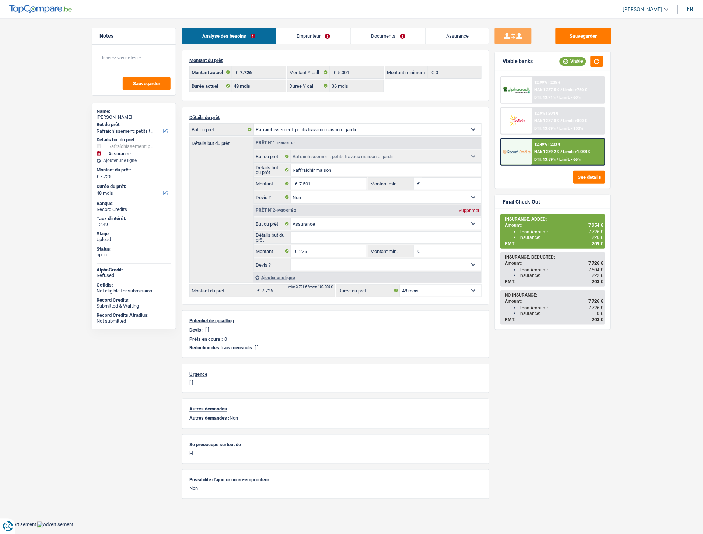
click at [546, 146] on div "12.49% | 203 € NAI: 1 289,2 € / Limit: >1.033 € DTI: 13.59% / Limit: <65%" at bounding box center [569, 152] width 73 height 26
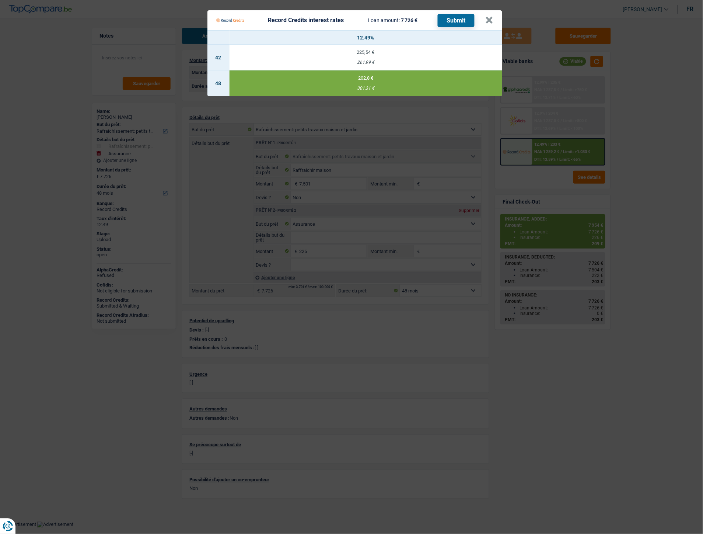
drag, startPoint x: 356, startPoint y: 88, endPoint x: 370, endPoint y: 90, distance: 15.0
click at [370, 90] on div "301,31 €" at bounding box center [366, 88] width 273 height 5
copy div "301,31"
click at [489, 21] on button "×" at bounding box center [490, 20] width 8 height 7
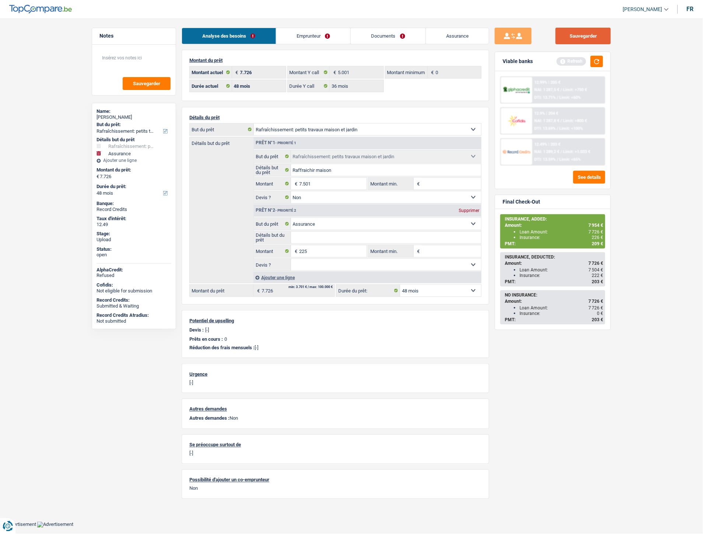
click at [594, 39] on button "Sauvegarder" at bounding box center [583, 36] width 55 height 17
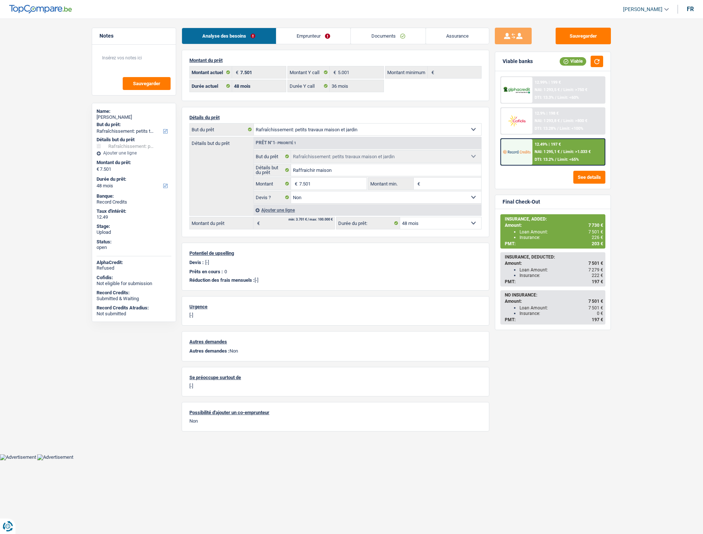
select select "houseOrGarden"
select select "48"
select select "36"
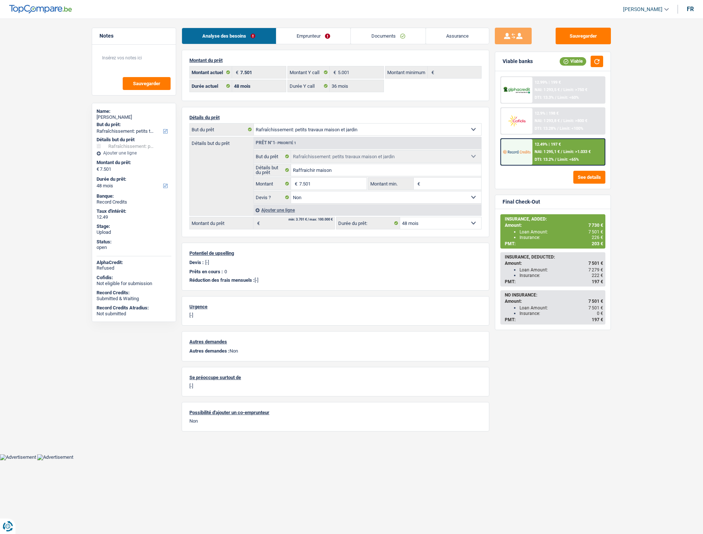
select select "houseOrGarden"
select select "false"
select select "48"
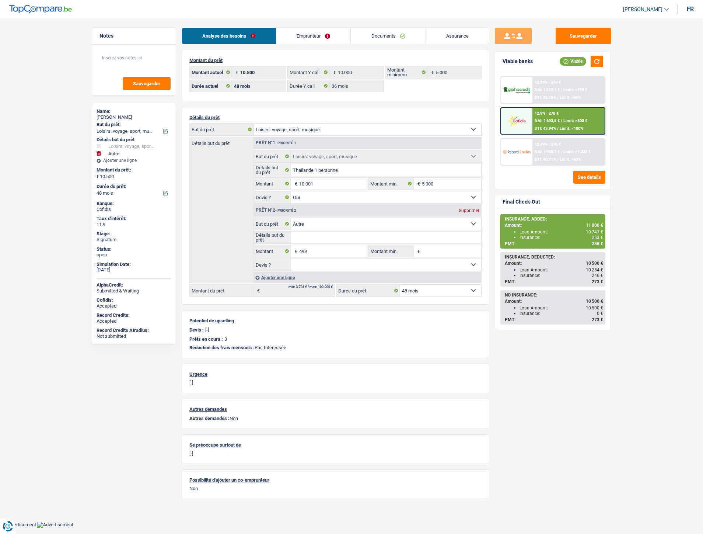
select select "hobbies"
select select "other"
select select "48"
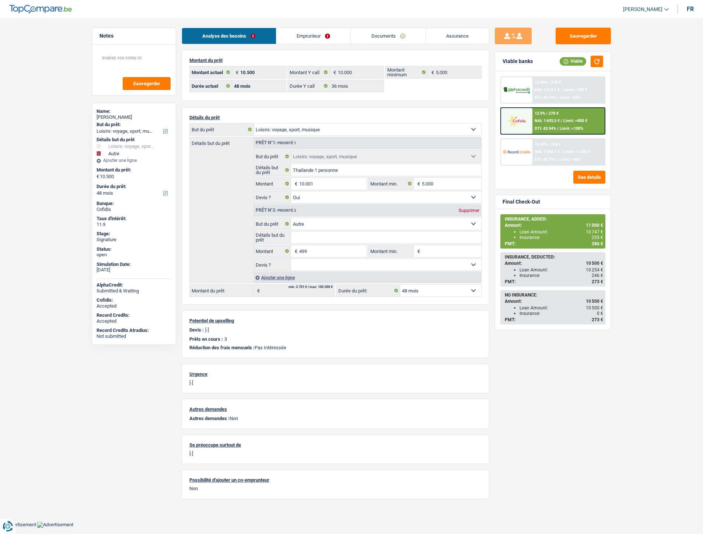
select select "36"
select select "hobbies"
select select "yes"
select select "other"
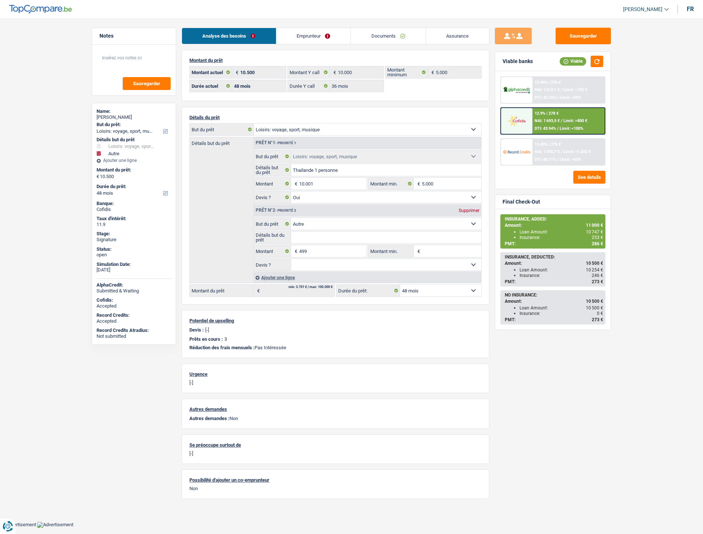
select select "48"
click at [568, 121] on span "Limit: >800 €" at bounding box center [575, 120] width 24 height 5
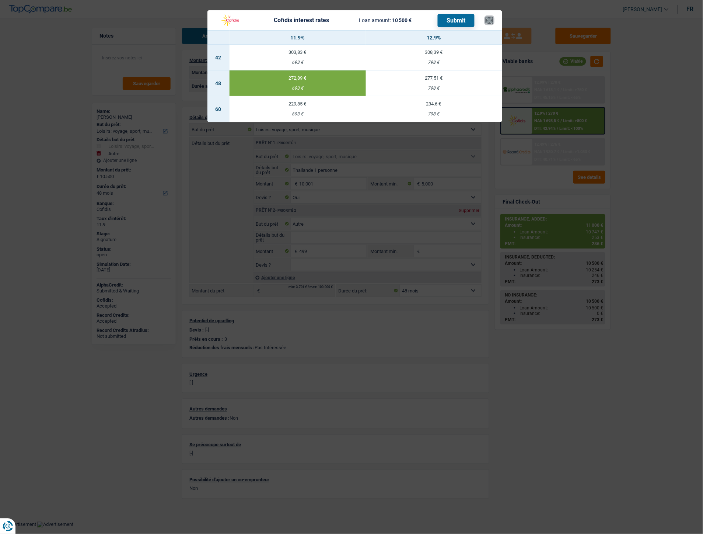
click at [489, 17] on button "×" at bounding box center [490, 20] width 8 height 7
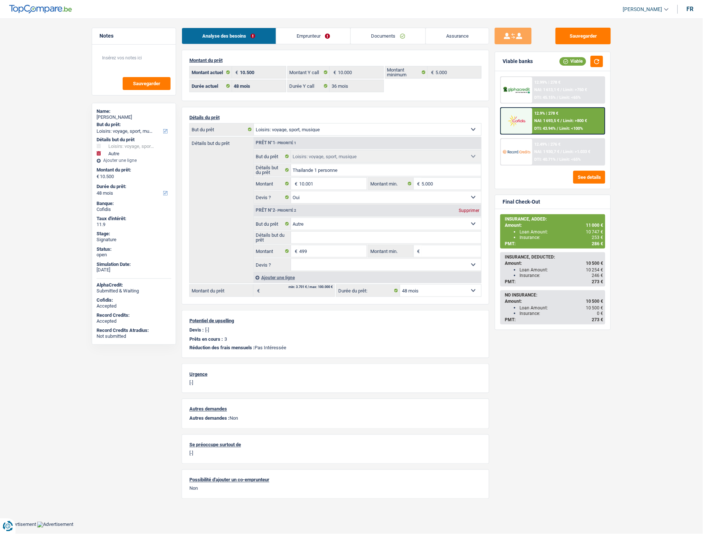
click at [548, 160] on span "DTI: 40.71%" at bounding box center [545, 159] width 21 height 5
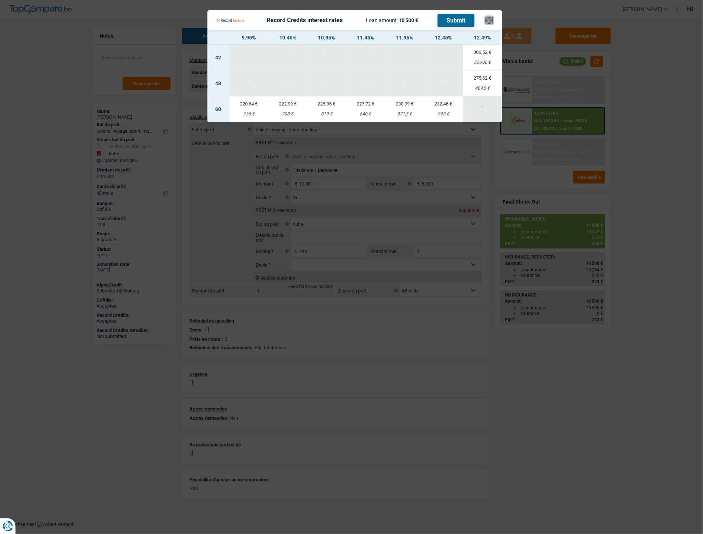
click at [492, 17] on button "×" at bounding box center [490, 20] width 8 height 7
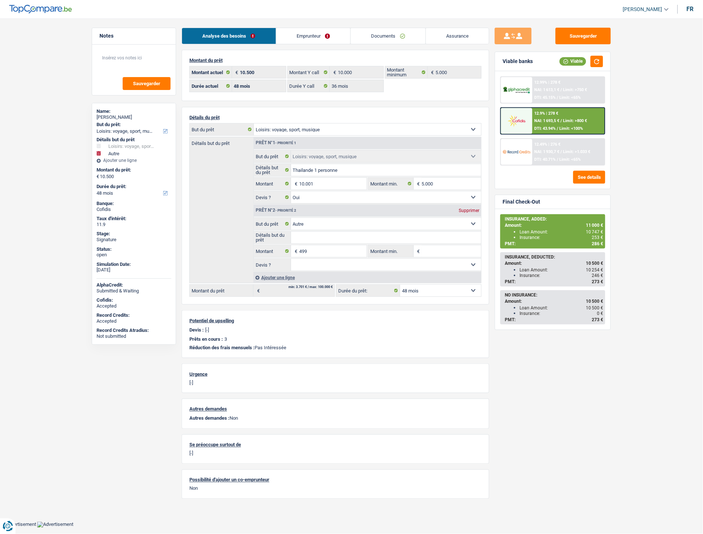
click at [551, 120] on span "NAI: 1 693,5 €" at bounding box center [547, 120] width 25 height 5
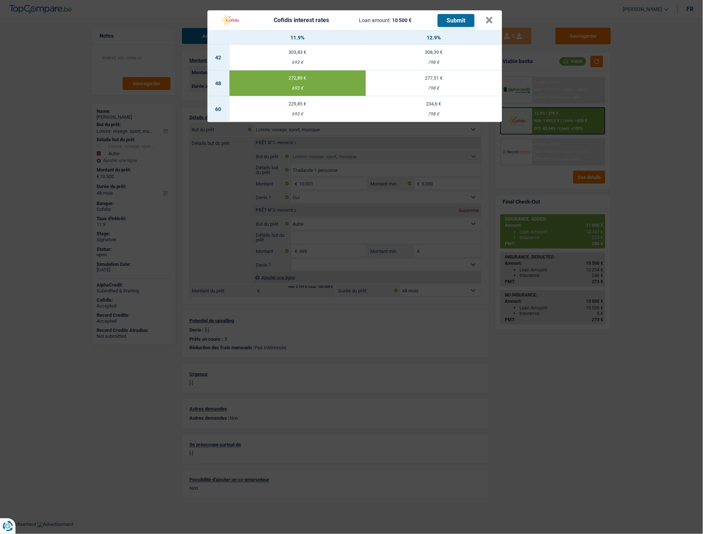
drag, startPoint x: 290, startPoint y: 88, endPoint x: 303, endPoint y: 90, distance: 13.8
click at [303, 90] on div "693 €" at bounding box center [298, 88] width 136 height 5
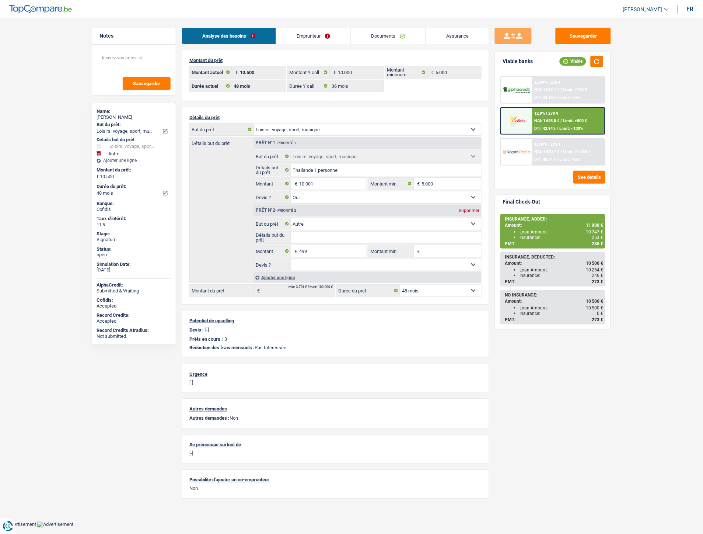
click at [551, 116] on div "12.9% | 278 € NAI: 1 693,5 € / Limit: >800 € DTI: 43.94% / Limit: <100%" at bounding box center [569, 121] width 73 height 26
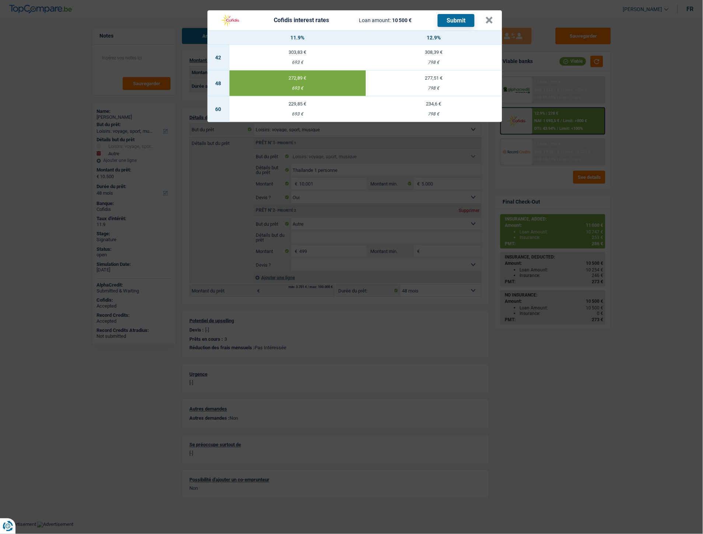
drag, startPoint x: 290, startPoint y: 88, endPoint x: 300, endPoint y: 89, distance: 9.7
click at [300, 89] on div "693 €" at bounding box center [298, 88] width 136 height 5
copy div "693"
click at [489, 22] on button "×" at bounding box center [490, 20] width 8 height 7
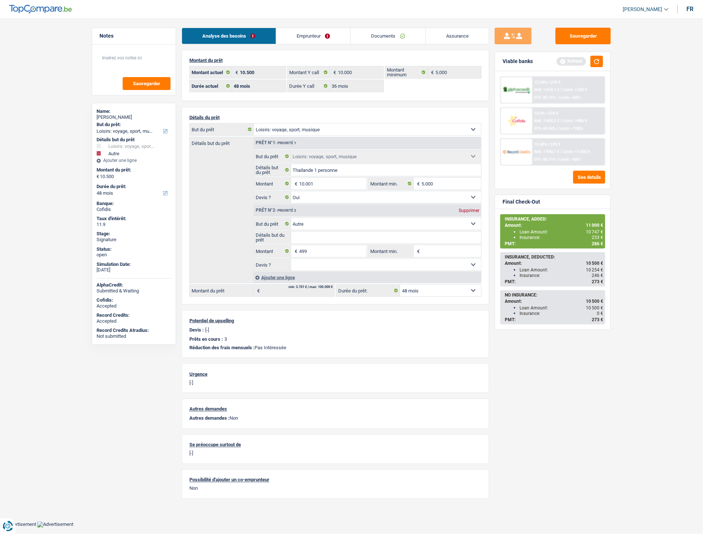
click at [618, 97] on main "Notes Sauvegarder Name: Fabrizio Ballone But du prêt: Confort maison: meubles, …" at bounding box center [351, 266] width 703 height 510
click at [620, 75] on main "Notes Sauvegarder Name: Fabrizio Ballone But du prêt: Confort maison: meubles, …" at bounding box center [351, 266] width 703 height 510
click at [596, 64] on button "button" at bounding box center [597, 61] width 13 height 11
click at [563, 157] on span "Limit: <65%" at bounding box center [570, 159] width 21 height 5
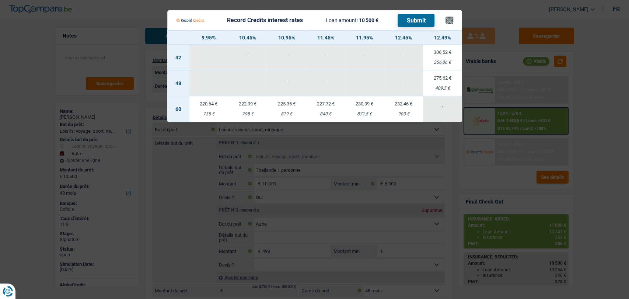
click at [451, 18] on Credits___BV_modal_header_ "Record Credits interest rates Loan amount: 10 500 € Submit ×" at bounding box center [314, 20] width 295 height 20
click at [451, 18] on button "×" at bounding box center [450, 20] width 8 height 7
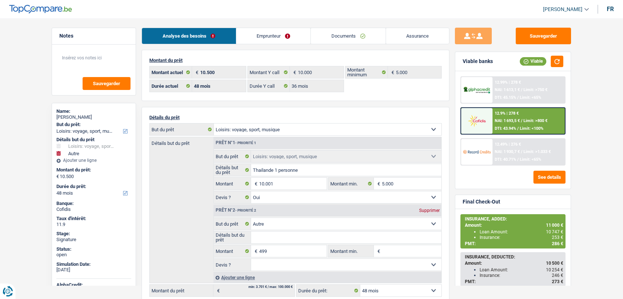
click at [504, 147] on div "12.49% | 276 € NAI: 1 930,7 € / Limit: >1.033 € DTI: 40.71% / Limit: <65%" at bounding box center [528, 152] width 73 height 26
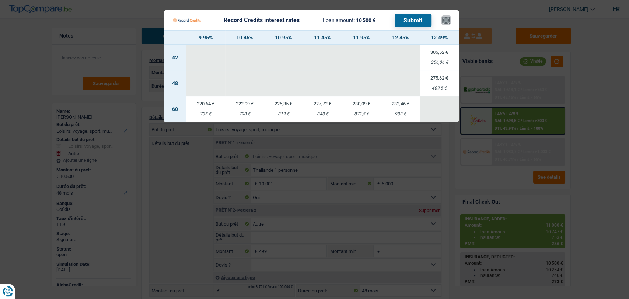
click at [447, 22] on button "×" at bounding box center [446, 20] width 8 height 7
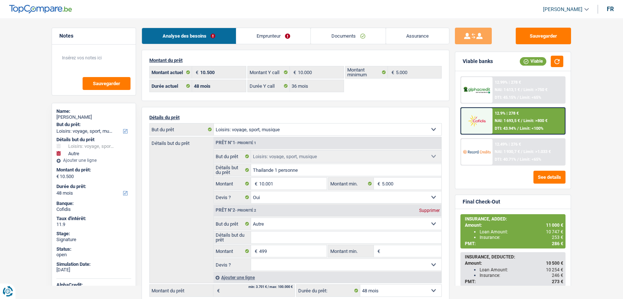
click at [496, 117] on div "12.9% | 278 € NAI: 1 693,5 € / Limit: >800 € DTI: 43.94% / Limit: <100%" at bounding box center [528, 121] width 73 height 26
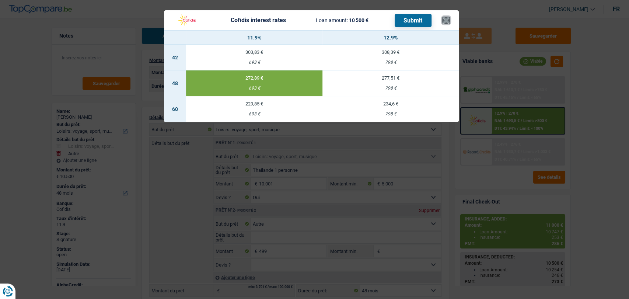
click at [447, 23] on button "×" at bounding box center [446, 20] width 8 height 7
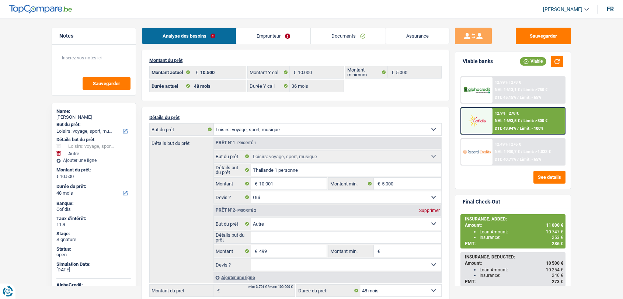
click at [499, 143] on div "12.49% | 276 €" at bounding box center [508, 144] width 26 height 5
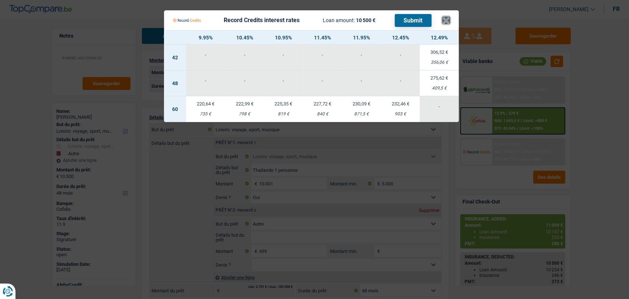
click at [448, 17] on button "×" at bounding box center [446, 20] width 8 height 7
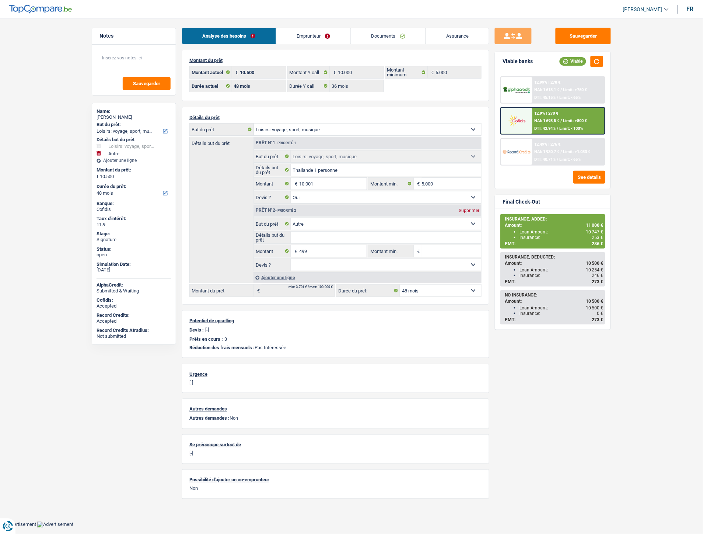
click at [377, 36] on link "Documents" at bounding box center [388, 36] width 75 height 16
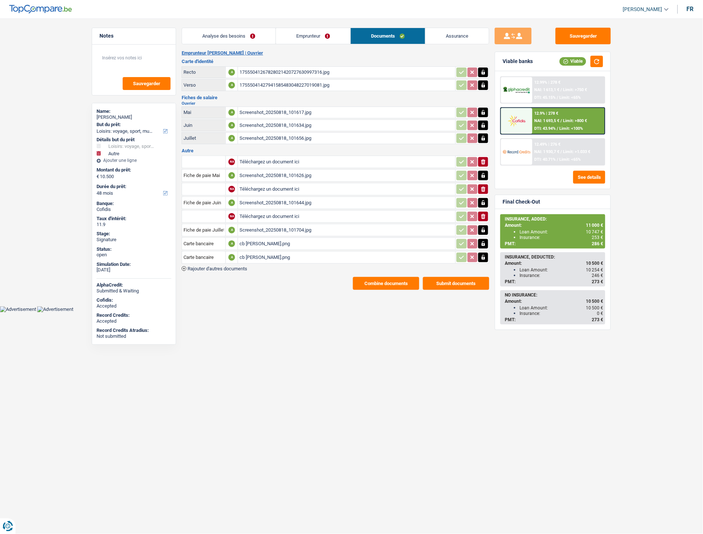
click at [314, 36] on link "Emprunteur" at bounding box center [313, 36] width 74 height 16
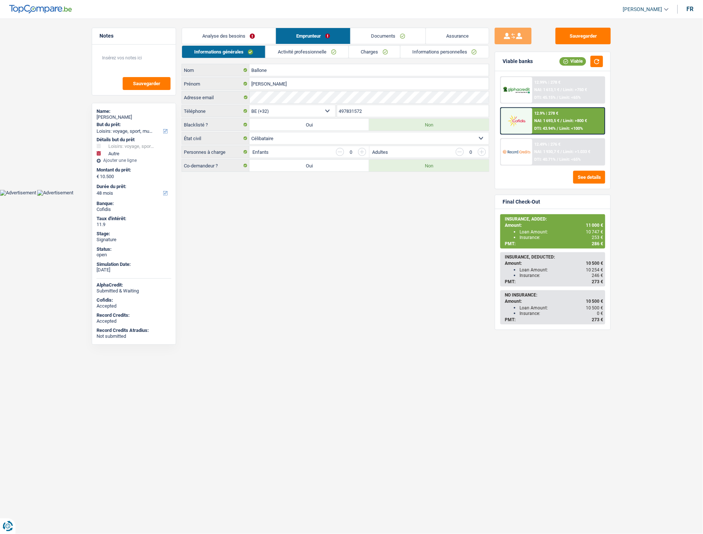
click at [222, 32] on link "Analyse des besoins" at bounding box center [229, 36] width 94 height 16
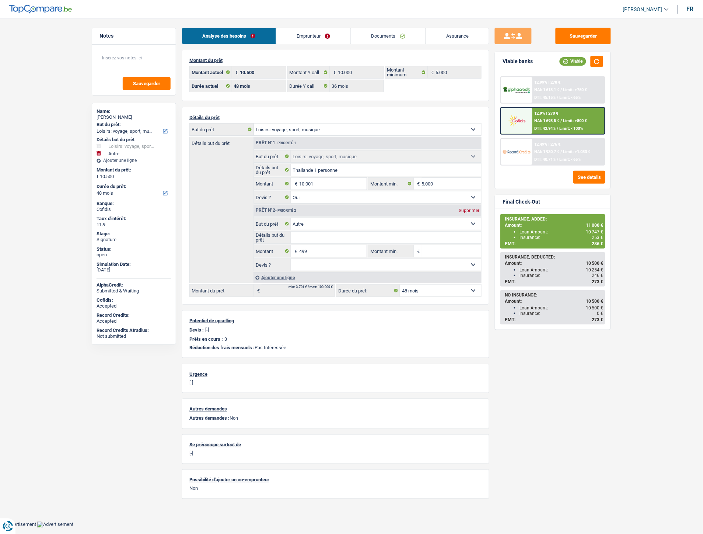
click at [323, 26] on main "Notes Sauvegarder Name: Fabrizio Ballone But du prêt: Confort maison: meubles, …" at bounding box center [351, 266] width 703 height 510
click at [322, 31] on link "Emprunteur" at bounding box center [313, 36] width 74 height 16
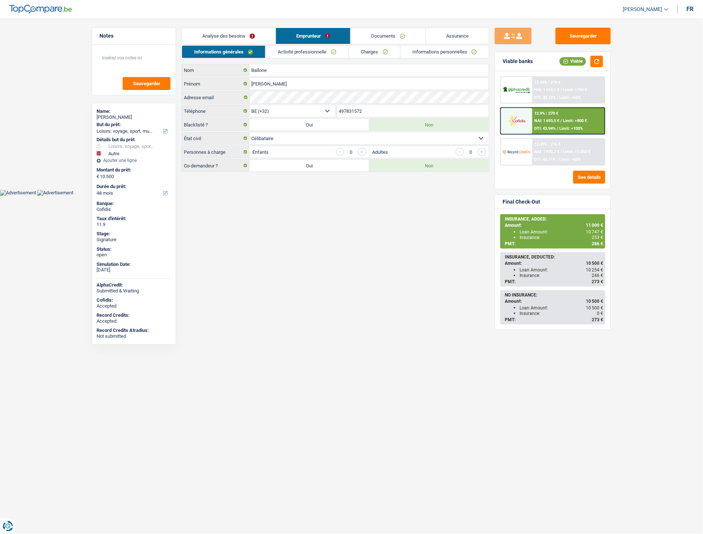
click at [248, 38] on link "Analyse des besoins" at bounding box center [229, 36] width 94 height 16
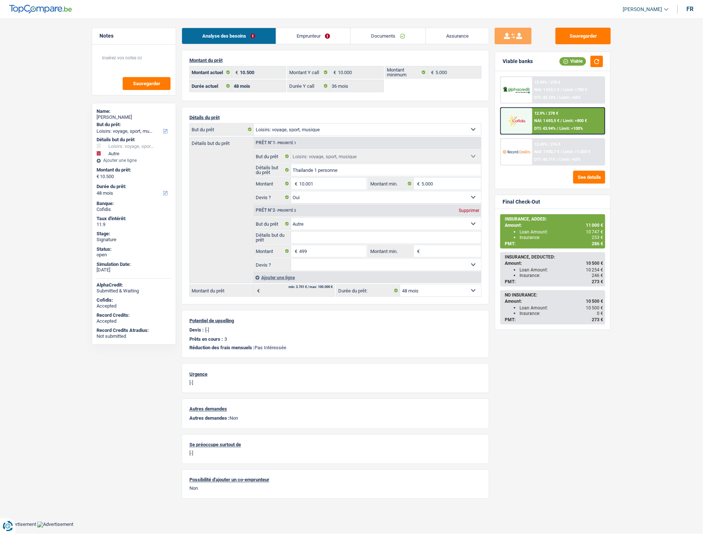
click at [314, 36] on link "Emprunteur" at bounding box center [313, 36] width 74 height 16
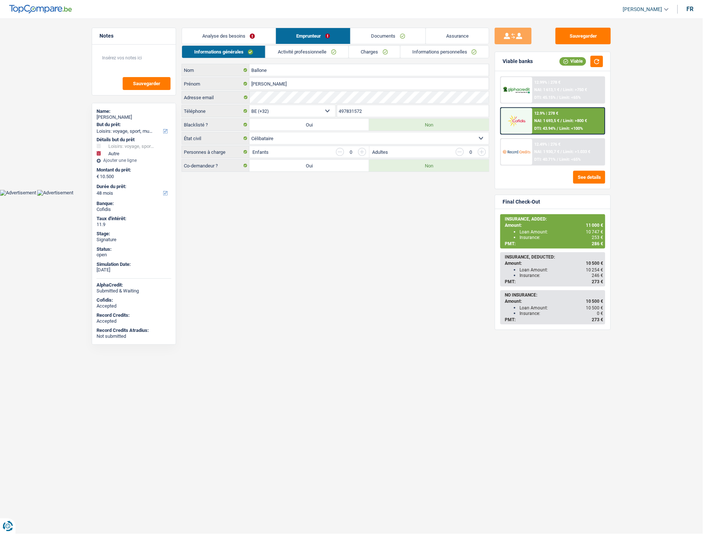
click at [395, 36] on link "Documents" at bounding box center [388, 36] width 75 height 16
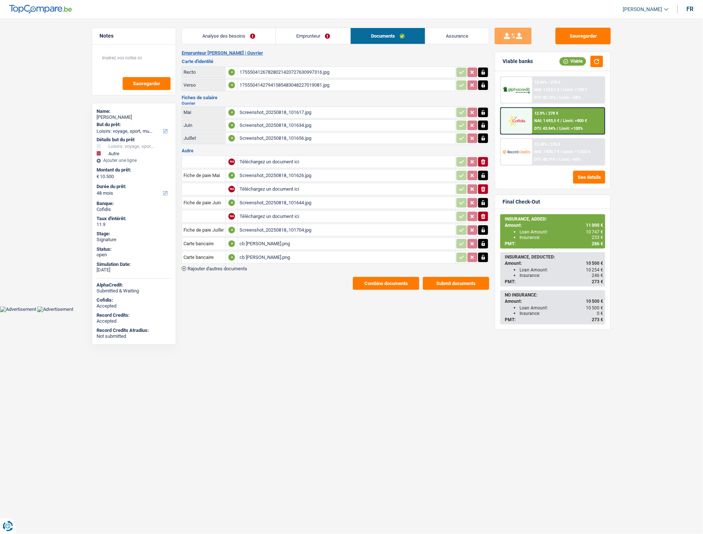
click at [257, 252] on div "cb fabrizio ballone.png" at bounding box center [347, 257] width 214 height 11
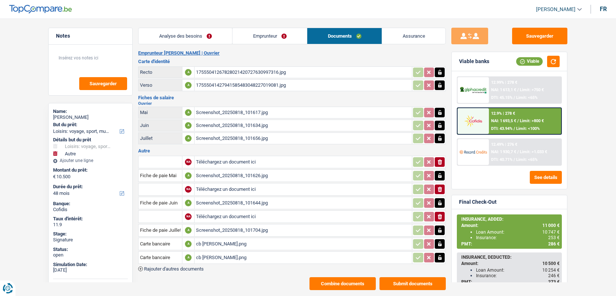
click at [216, 171] on div "Screenshot_20250818_101626.jpg" at bounding box center [303, 175] width 214 height 11
click at [231, 135] on div "Screenshot_20250818_101656.jpg" at bounding box center [303, 138] width 214 height 11
click at [227, 277] on div "Combine documents Submit documents" at bounding box center [292, 283] width 308 height 13
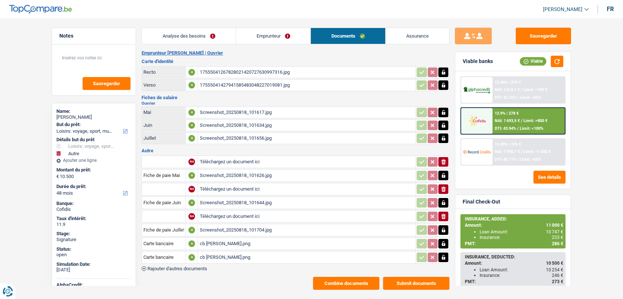
click at [248, 137] on div "Screenshot_20250818_101656.jpg" at bounding box center [306, 138] width 214 height 11
click at [235, 124] on div "Screenshot_20250818_101634.jpg" at bounding box center [306, 125] width 214 height 11
click at [244, 109] on div "Screenshot_20250818_101617.jpg" at bounding box center [306, 112] width 214 height 11
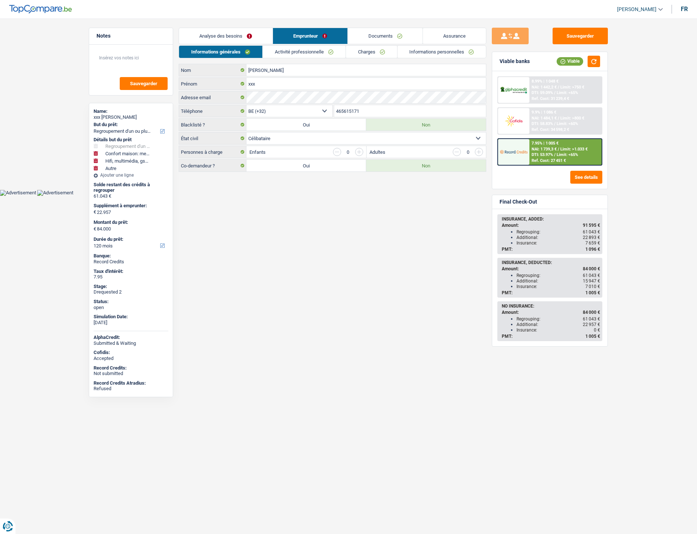
select select "refinancing"
select select "household"
select select "tech"
select select "other"
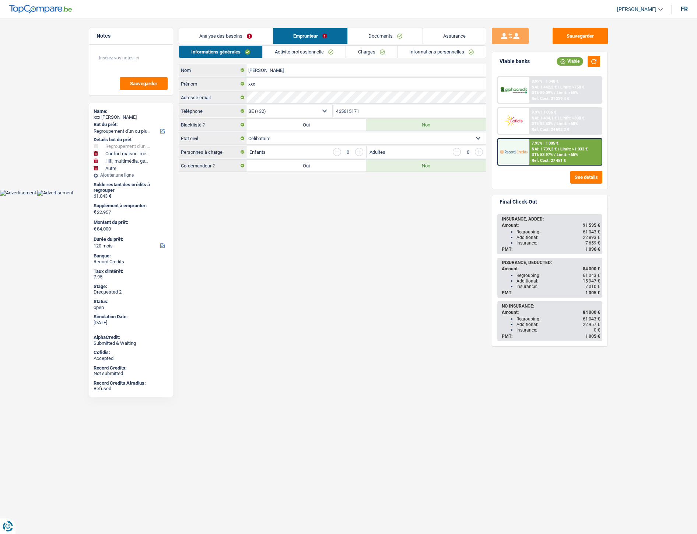
select select "120"
select select "32"
select select "single"
click at [291, 70] on input "[PERSON_NAME]" at bounding box center [369, 70] width 240 height 12
drag, startPoint x: 266, startPoint y: 69, endPoint x: 261, endPoint y: 69, distance: 5.2
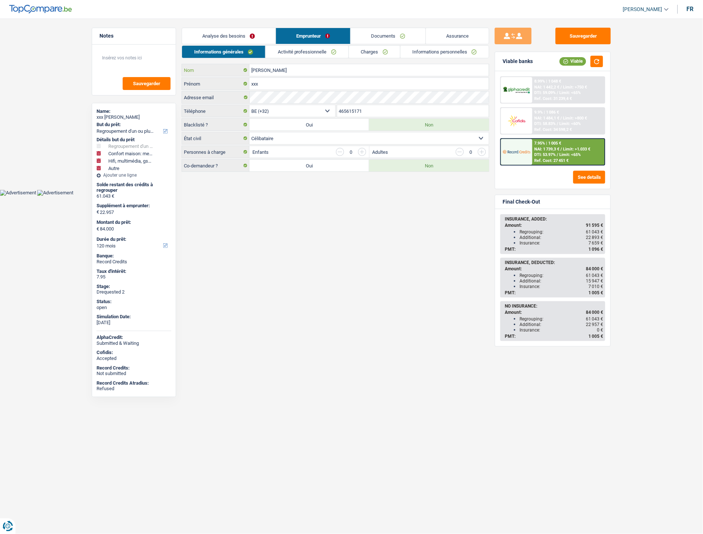
click at [261, 69] on input "[PERSON_NAME]" at bounding box center [369, 70] width 240 height 12
drag, startPoint x: 283, startPoint y: 69, endPoint x: 287, endPoint y: 68, distance: 4.5
click at [284, 69] on input "[PERSON_NAME]" at bounding box center [369, 70] width 240 height 12
click at [287, 68] on input "[PERSON_NAME]" at bounding box center [369, 70] width 240 height 12
drag, startPoint x: 295, startPoint y: 69, endPoint x: 267, endPoint y: 71, distance: 28.0
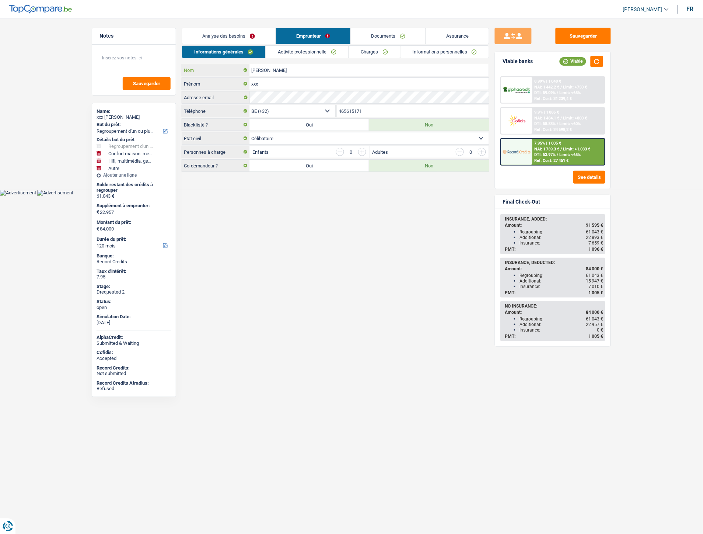
click at [218, 70] on div "Pyame Ekalakala Nom" at bounding box center [335, 70] width 307 height 12
drag, startPoint x: 475, startPoint y: 286, endPoint x: 468, endPoint y: 288, distance: 7.0
click at [476, 196] on html "Vous avez le contrôle de vos données Nous utilisons des cookies, tout comme nos…" at bounding box center [351, 98] width 703 height 196
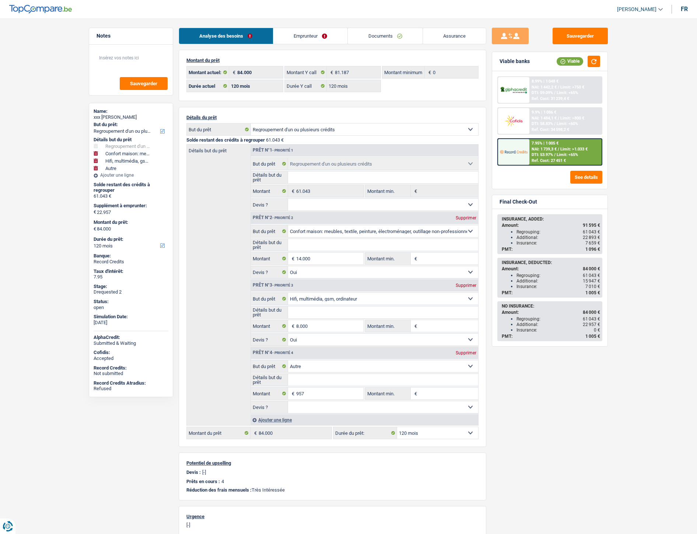
select select "refinancing"
select select "household"
select select "tech"
select select "other"
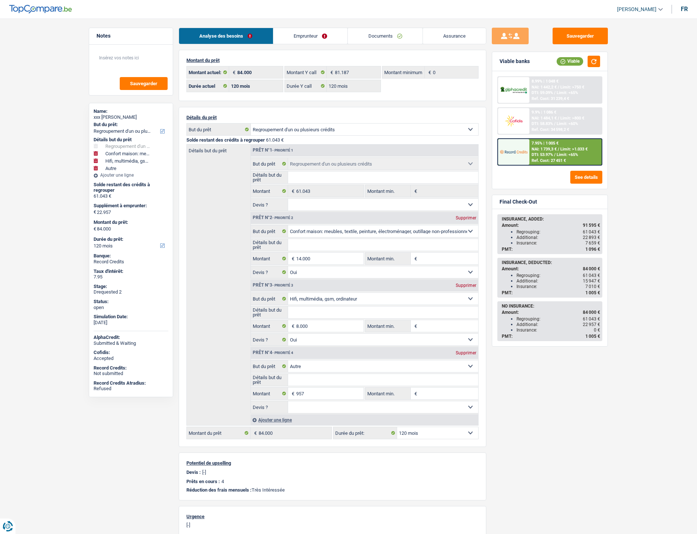
select select "120"
select select "refinancing"
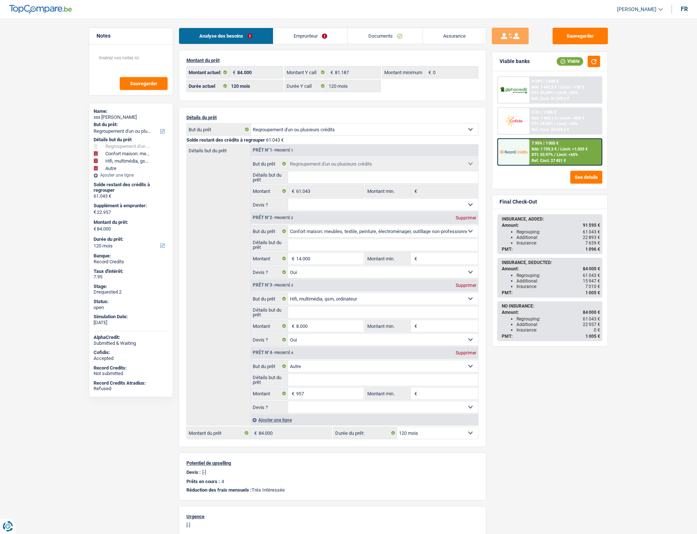
select select "household"
select select "yes"
select select "tech"
select select "yes"
select select "other"
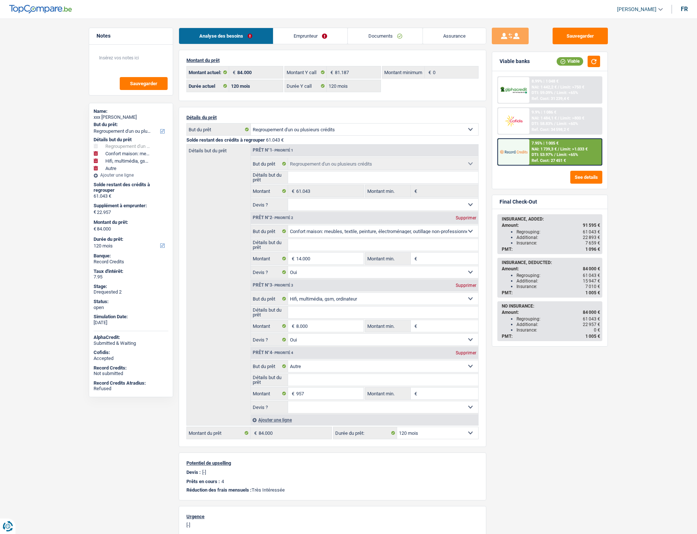
select select "120"
click at [297, 39] on link "Emprunteur" at bounding box center [310, 36] width 74 height 16
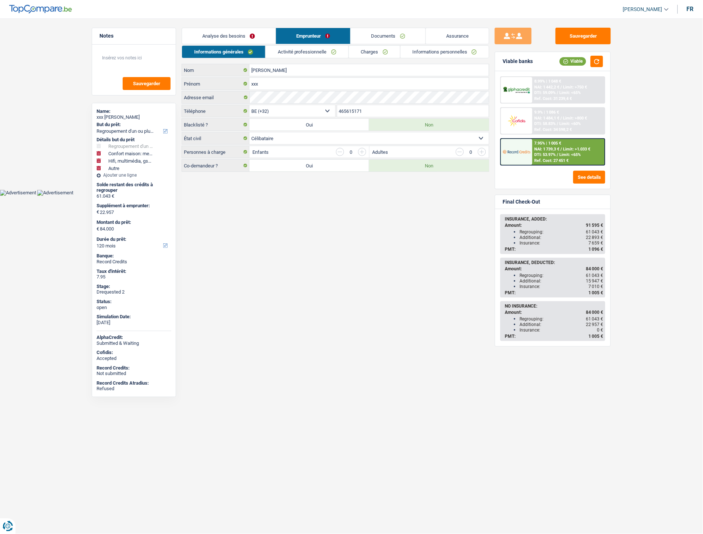
click at [249, 32] on link "Analyse des besoins" at bounding box center [229, 36] width 94 height 16
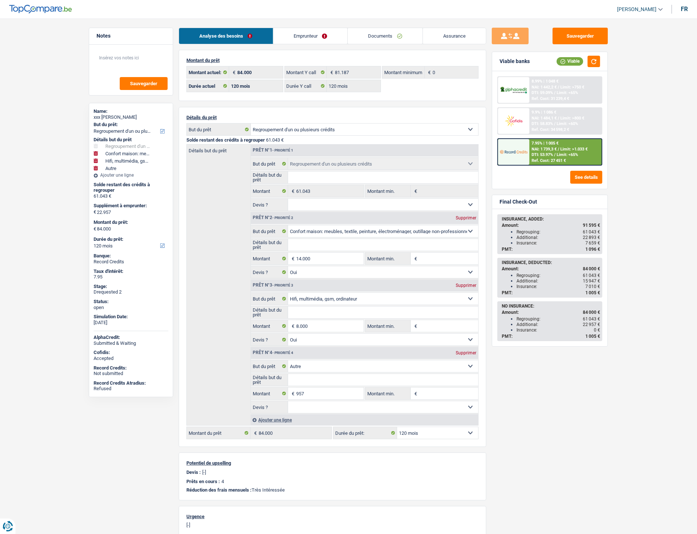
click at [315, 43] on link "Emprunteur" at bounding box center [310, 36] width 74 height 16
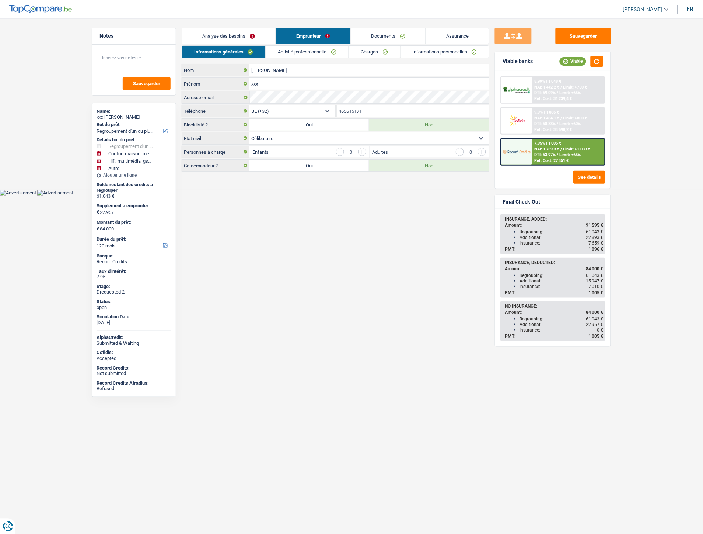
click at [309, 50] on link "Activité professionnelle" at bounding box center [307, 52] width 83 height 12
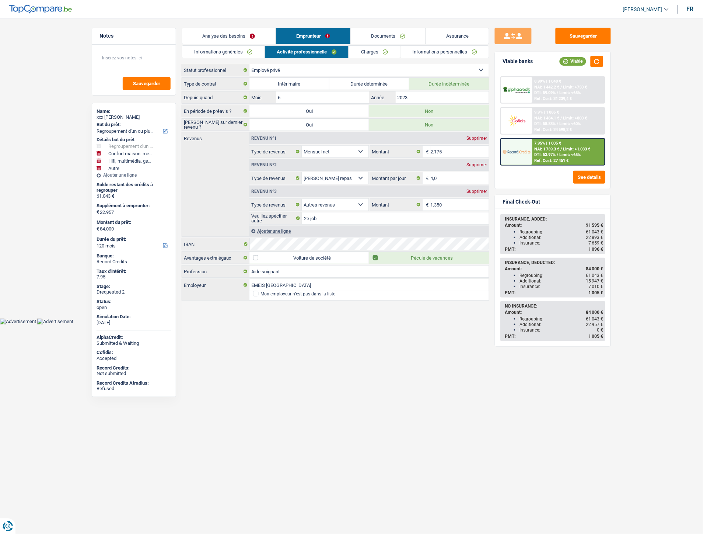
click at [366, 53] on link "Charges" at bounding box center [374, 52] width 51 height 12
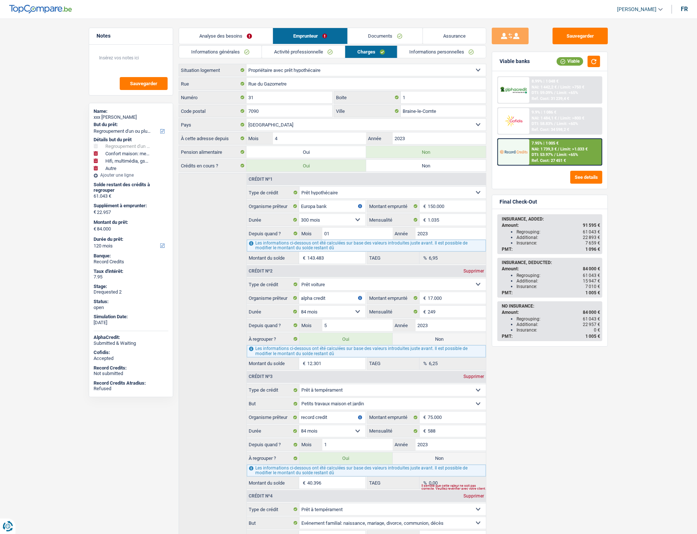
click at [422, 47] on link "Informations personnelles" at bounding box center [442, 52] width 89 height 12
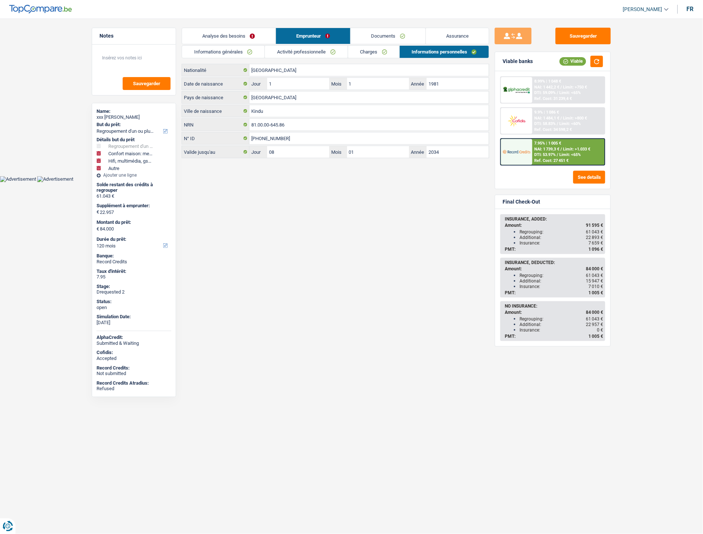
click at [384, 35] on link "Documents" at bounding box center [388, 36] width 75 height 16
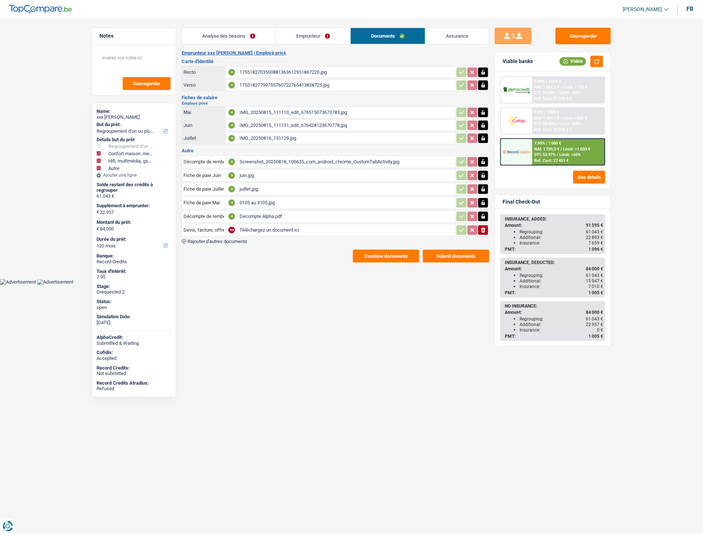
click at [256, 200] on div "0105 au 3105.jpg" at bounding box center [347, 202] width 214 height 11
click at [255, 184] on div "juillet.jpg" at bounding box center [347, 189] width 214 height 11
click at [265, 138] on div "IMG_20250816_131129.jpg" at bounding box center [347, 138] width 214 height 11
click at [314, 285] on html "Vous avez le contrôle de vos données Nous utilisons des cookies, tout comme nos…" at bounding box center [351, 142] width 703 height 285
click at [261, 214] on div "Decompte Alpha.pdf" at bounding box center [347, 216] width 214 height 11
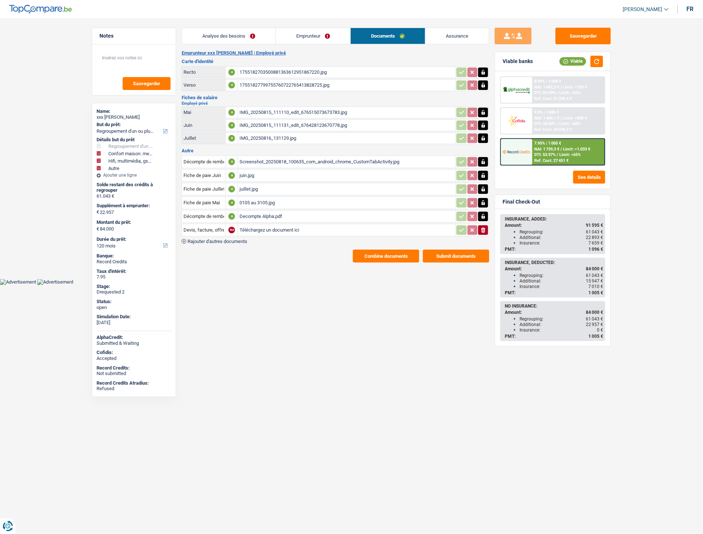
click at [255, 197] on div "0105 au 3105.jpg" at bounding box center [347, 202] width 214 height 11
click at [294, 32] on link "Emprunteur" at bounding box center [313, 36] width 74 height 16
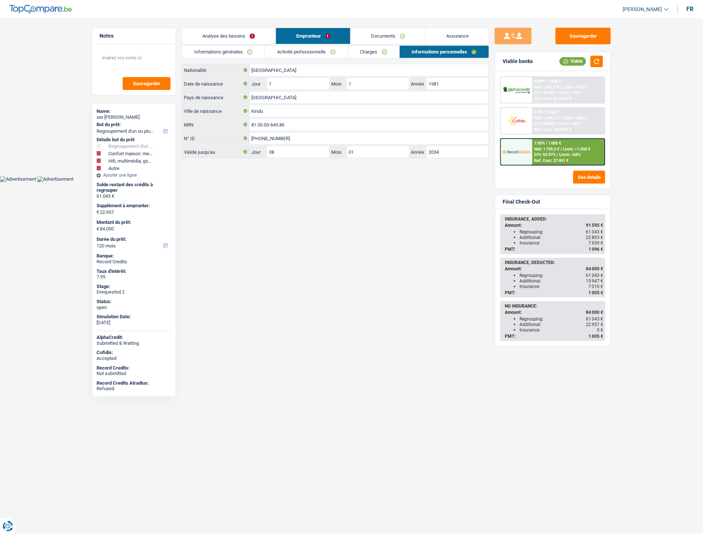
click at [240, 35] on link "Analyse des besoins" at bounding box center [229, 36] width 94 height 16
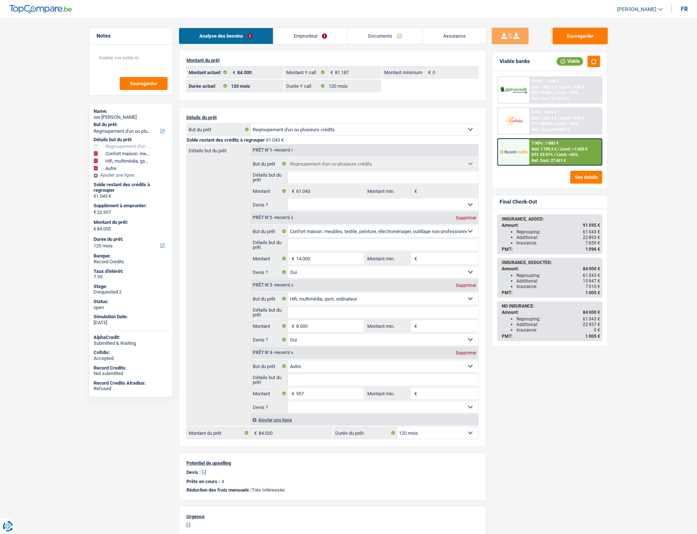
click at [303, 36] on link "Emprunteur" at bounding box center [310, 36] width 74 height 16
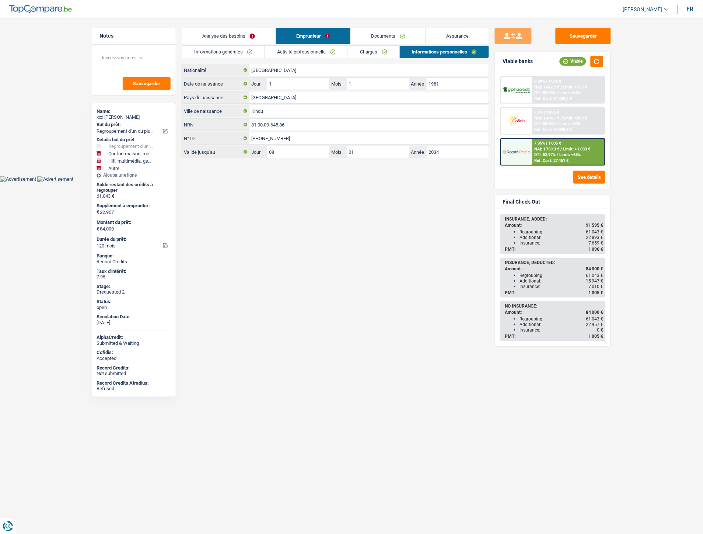
click at [304, 50] on link "Activité professionnelle" at bounding box center [306, 52] width 83 height 12
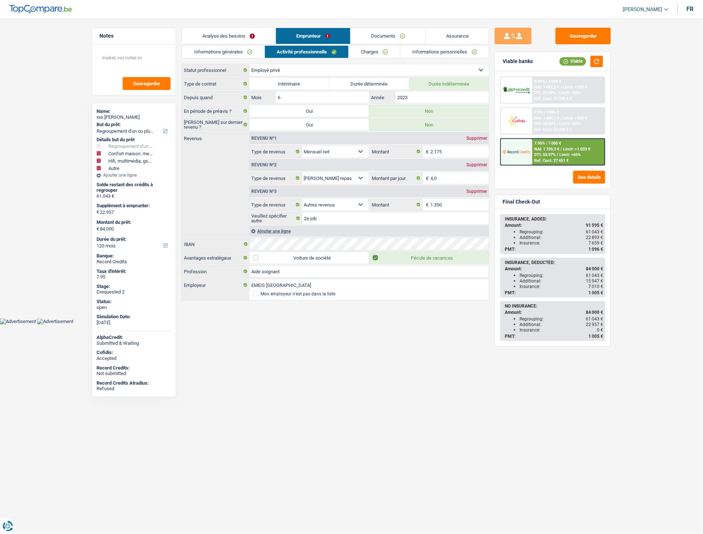
click at [234, 52] on link "Informations générales" at bounding box center [223, 52] width 83 height 12
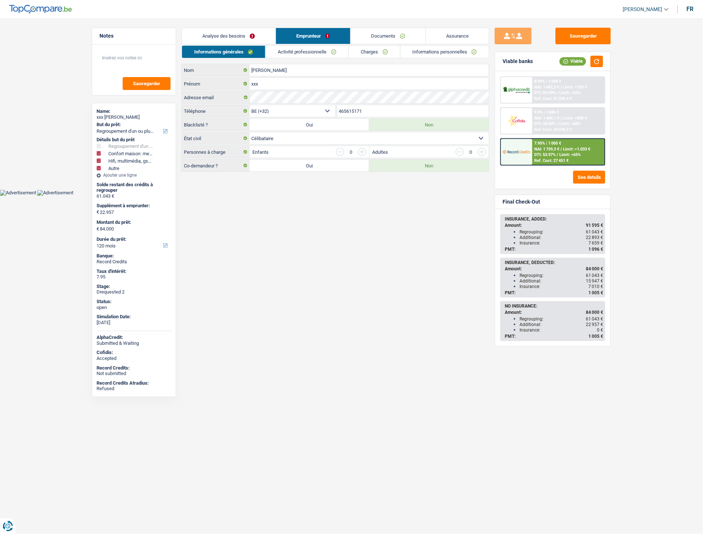
click at [233, 35] on link "Analyse des besoins" at bounding box center [229, 36] width 94 height 16
